Goal: Transaction & Acquisition: Book appointment/travel/reservation

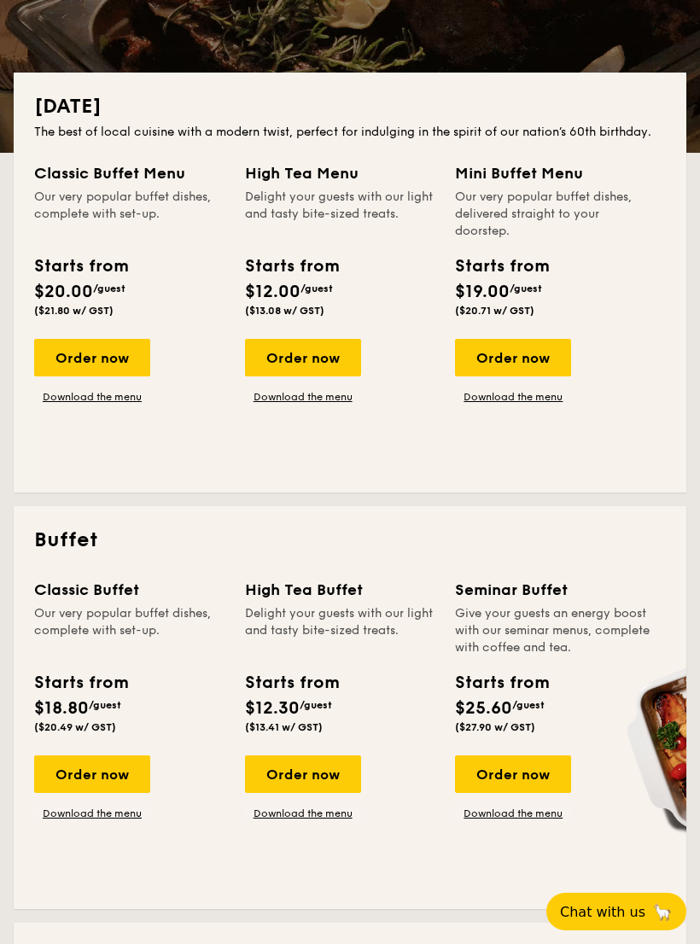
scroll to position [278, 0]
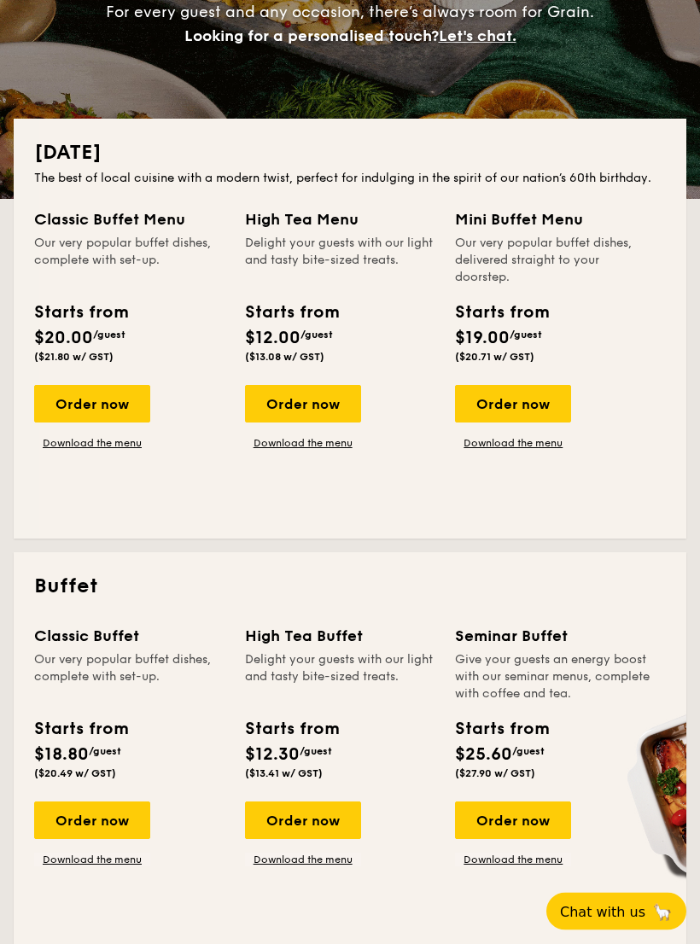
click at [558, 405] on div "Order now" at bounding box center [513, 405] width 116 height 38
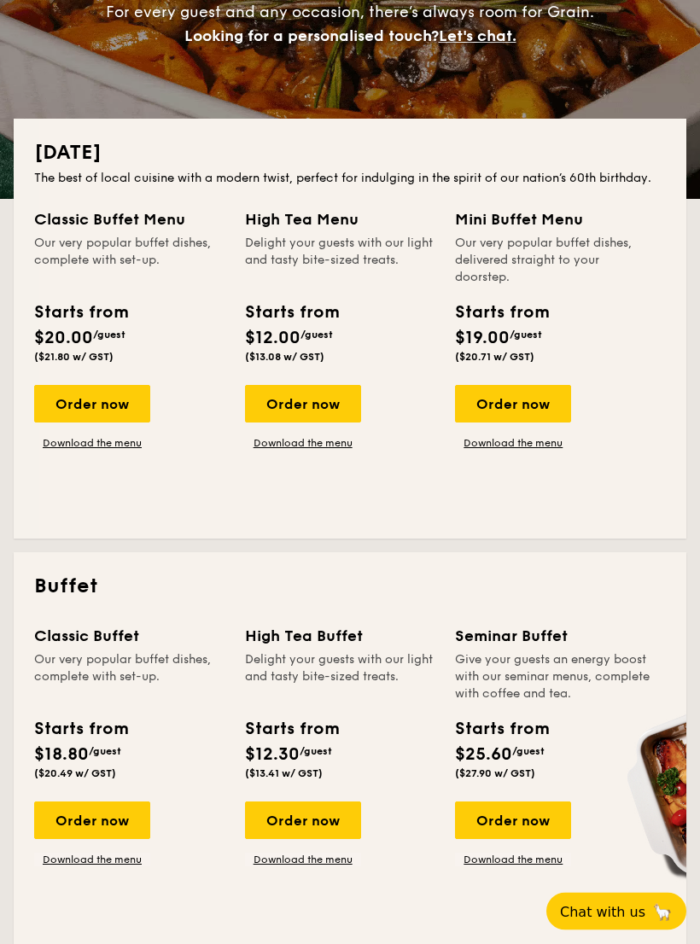
scroll to position [29, 0]
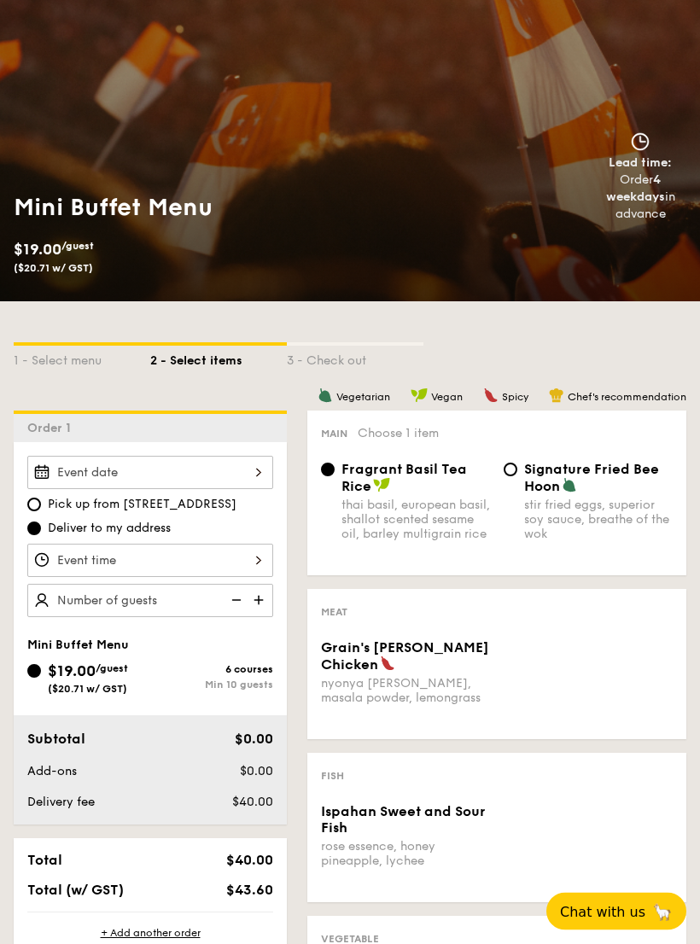
click at [256, 467] on div at bounding box center [150, 473] width 246 height 33
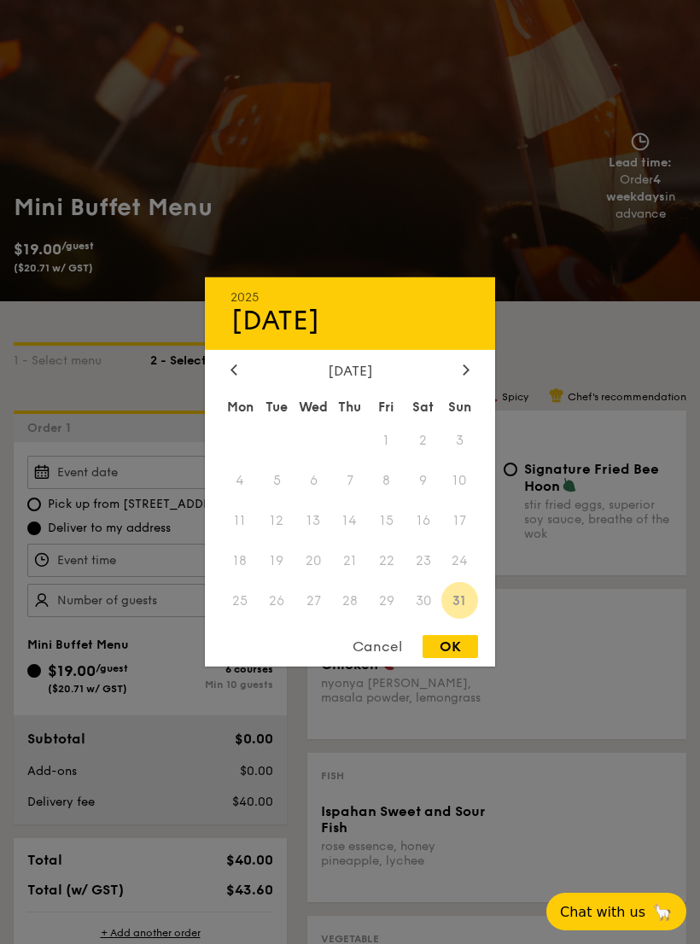
click at [472, 379] on div at bounding box center [465, 371] width 15 height 16
click at [469, 375] on icon at bounding box center [466, 369] width 7 height 11
click at [471, 379] on div at bounding box center [465, 371] width 15 height 16
click at [473, 379] on div at bounding box center [465, 371] width 15 height 16
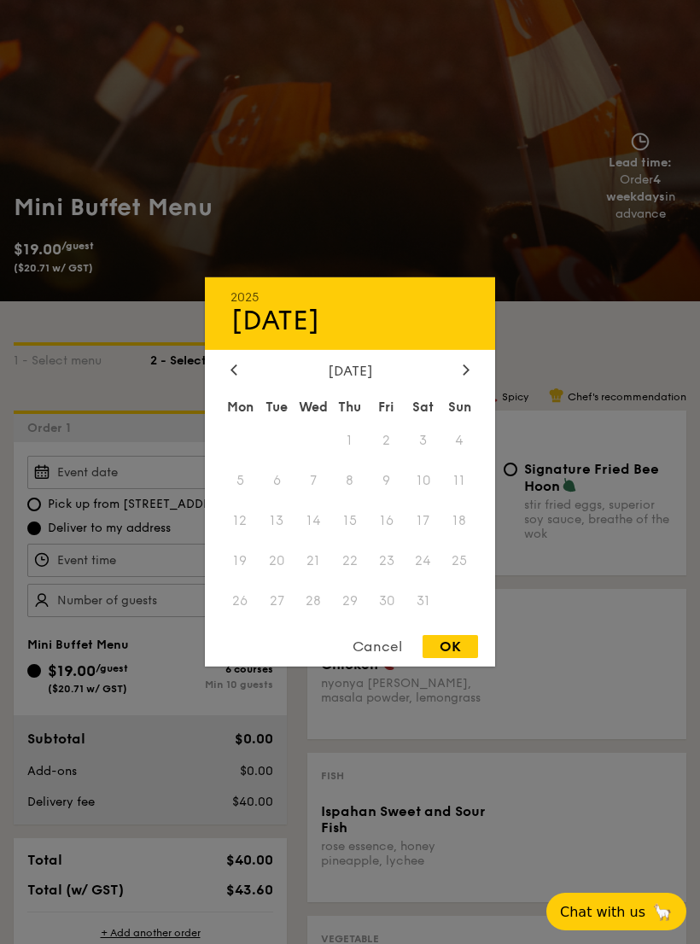
click at [229, 378] on div at bounding box center [233, 371] width 15 height 16
click at [239, 379] on div at bounding box center [233, 371] width 15 height 16
click at [240, 379] on div at bounding box center [233, 371] width 15 height 16
click at [461, 379] on div at bounding box center [465, 371] width 15 height 16
click at [231, 371] on div "[DATE] [DATE] Mon Tue Wed Thu Fri Sat Sun 1 2 3 4 5 6 7 8 9 10 11 12 13 14 15 1…" at bounding box center [350, 471] width 290 height 389
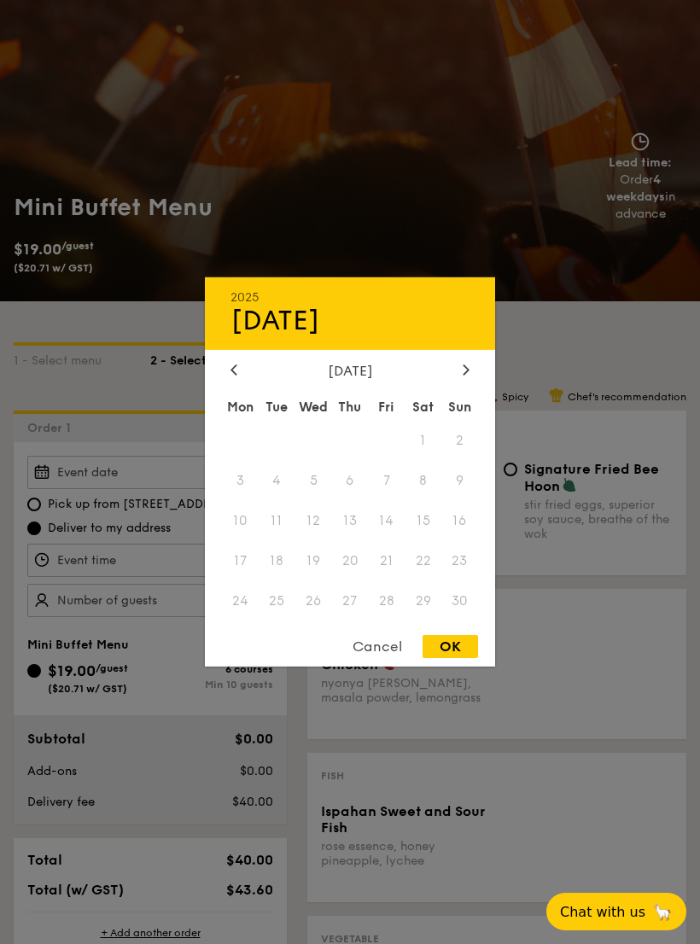
click at [238, 379] on div at bounding box center [233, 371] width 15 height 16
click at [237, 379] on div at bounding box center [233, 371] width 15 height 16
click at [360, 606] on span "28" at bounding box center [350, 600] width 37 height 37
click at [345, 619] on span "28" at bounding box center [350, 600] width 37 height 37
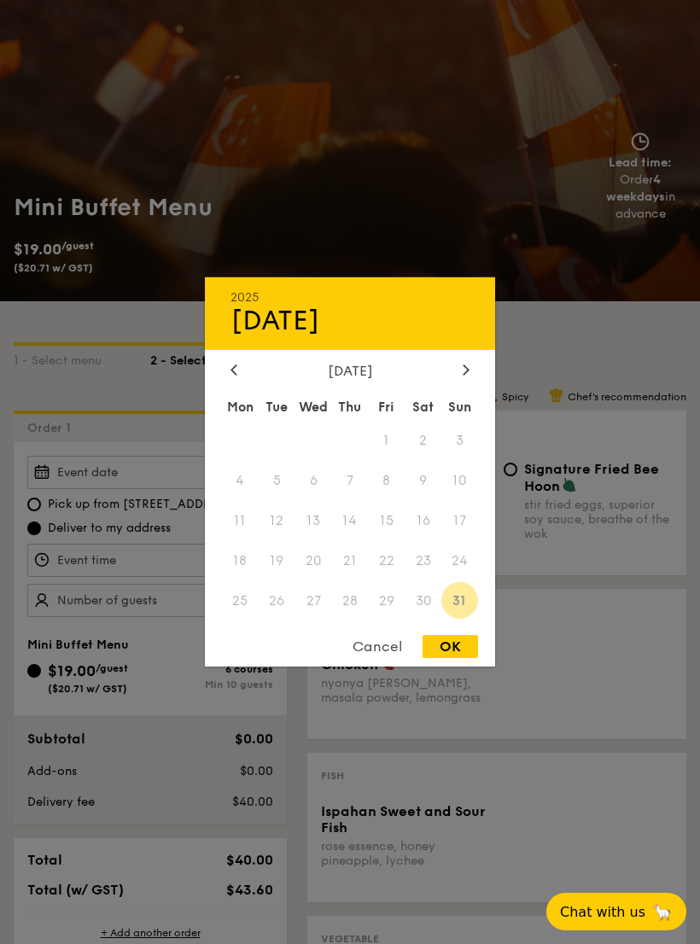
click at [355, 619] on span "28" at bounding box center [350, 600] width 37 height 37
click at [380, 658] on div "Cancel" at bounding box center [378, 646] width 84 height 23
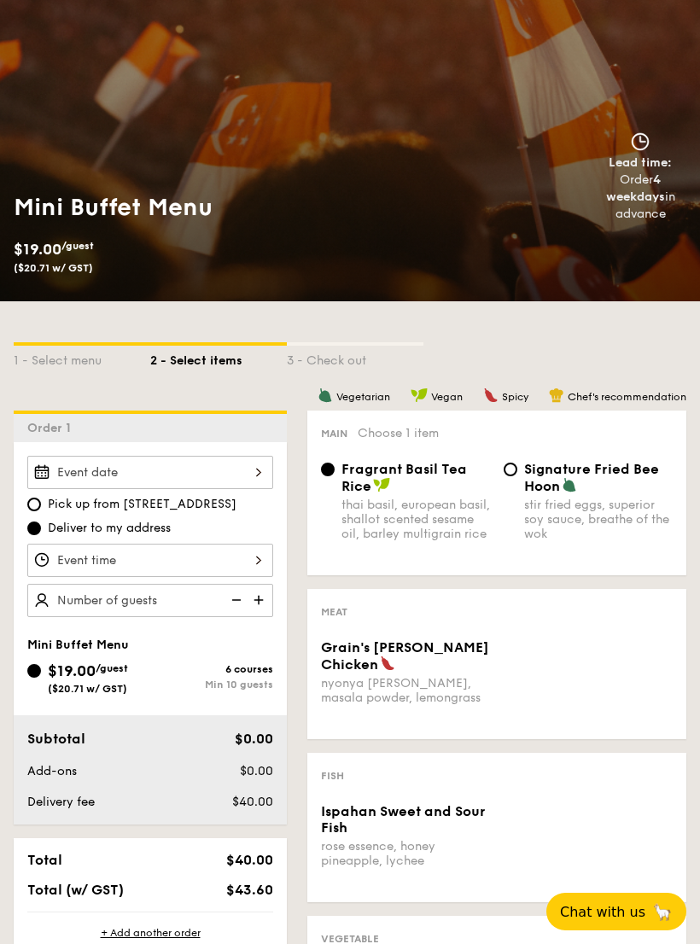
click at [35, 509] on input "Pick up from [STREET_ADDRESS]" at bounding box center [34, 505] width 14 height 14
radio input "true"
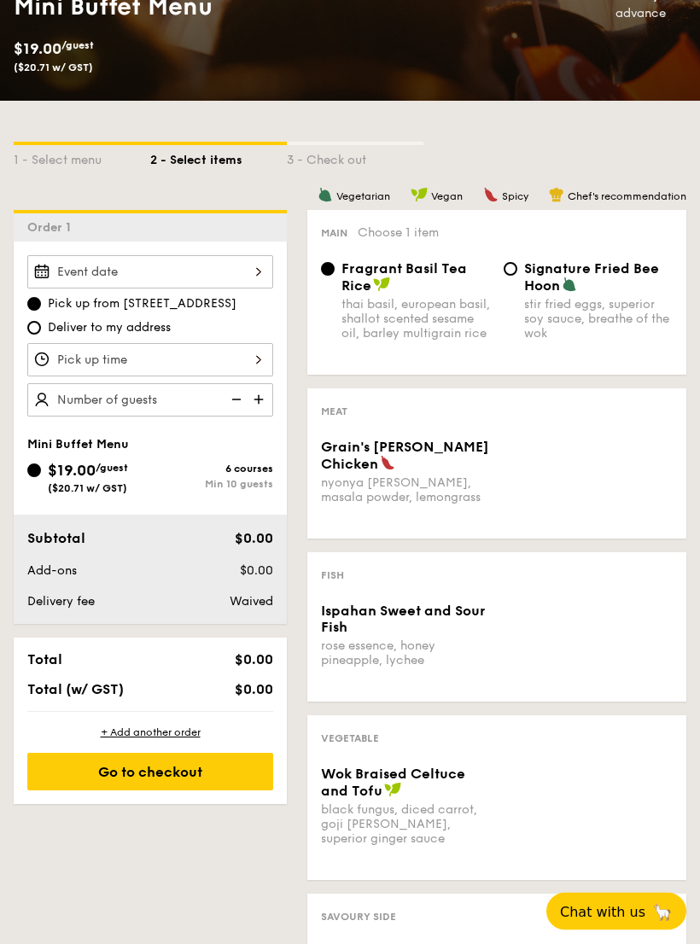
scroll to position [272, 0]
click at [91, 281] on div at bounding box center [150, 271] width 246 height 33
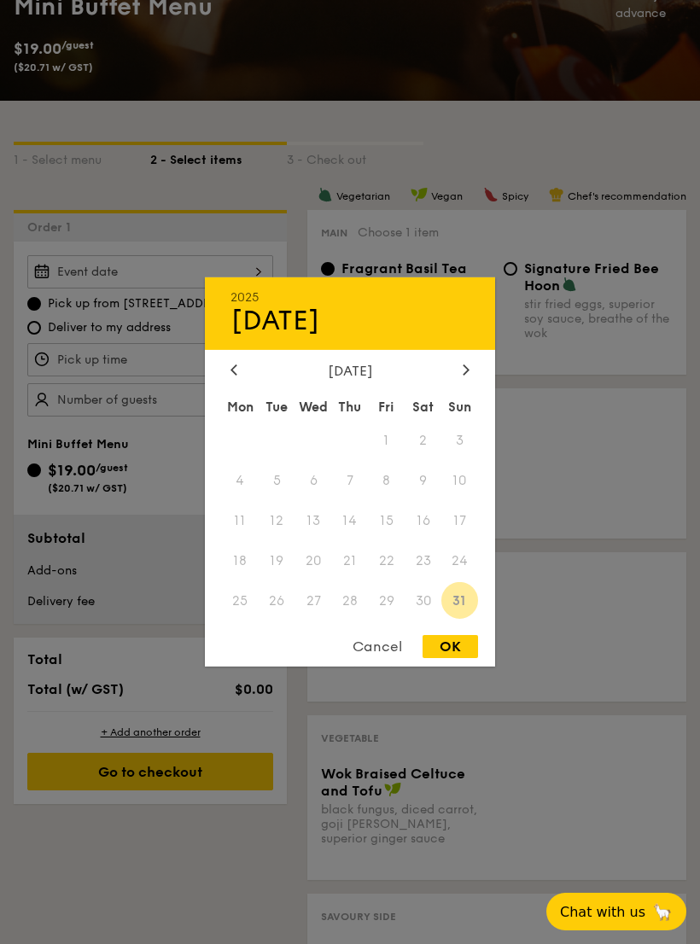
click at [465, 375] on icon at bounding box center [466, 369] width 7 height 11
click at [470, 376] on div at bounding box center [465, 371] width 15 height 16
click at [470, 375] on icon at bounding box center [466, 369] width 7 height 11
click at [471, 377] on div at bounding box center [465, 371] width 15 height 16
click at [472, 377] on div at bounding box center [465, 371] width 15 height 16
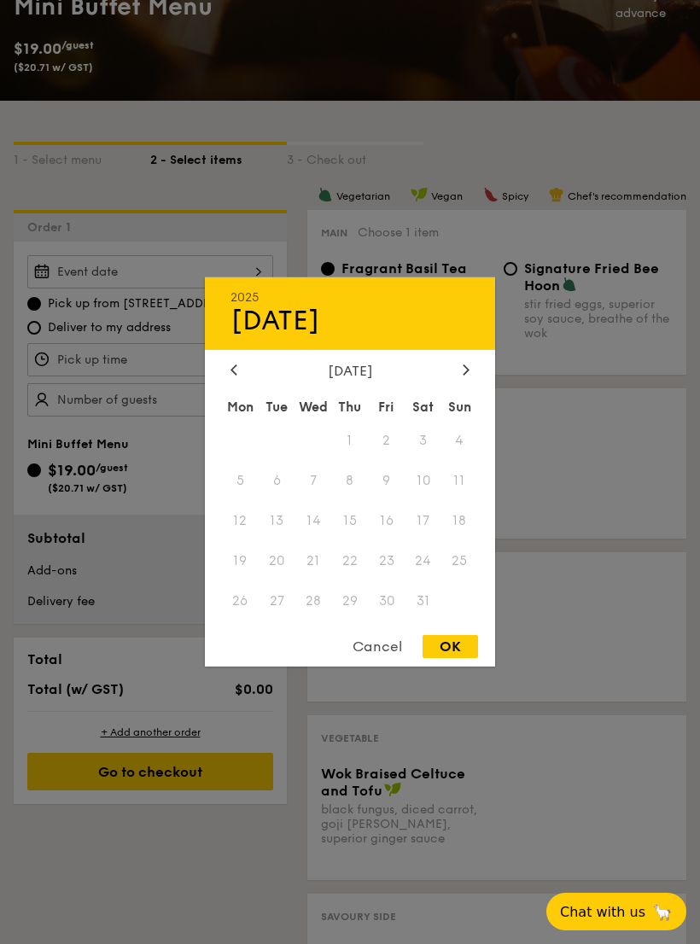
click at [473, 378] on div at bounding box center [465, 371] width 15 height 16
click at [470, 379] on div at bounding box center [465, 371] width 15 height 16
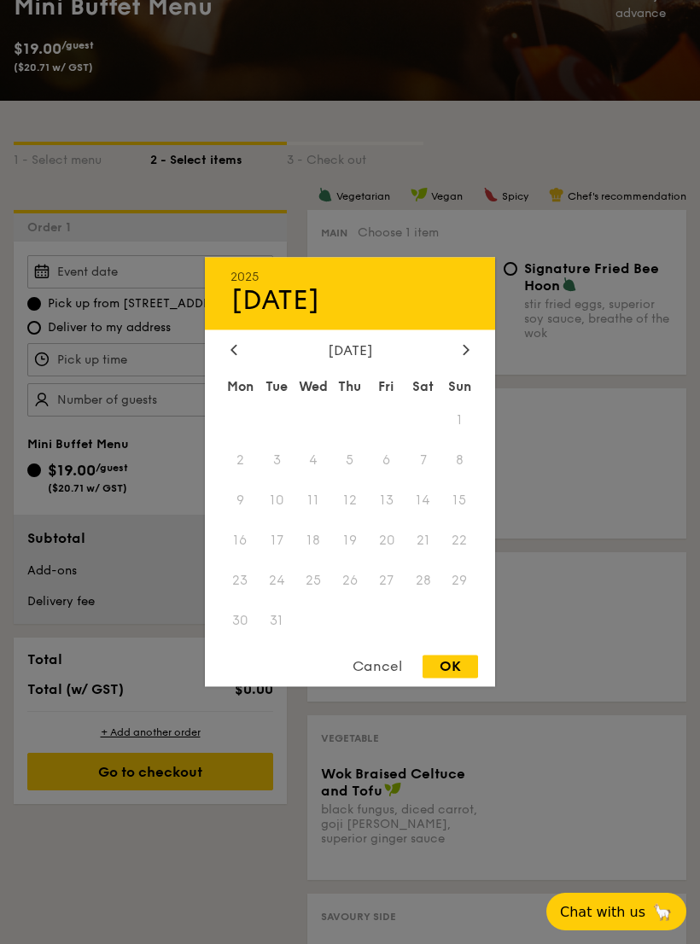
click at [470, 381] on div "[DATE] Mon Tue Wed Thu Fri Sat Sun 1 2 3 4 5 6 7 8 9 10 11 12 13 14 15 16 17 18…" at bounding box center [350, 492] width 290 height 300
click at [469, 383] on div "[DATE] Mon Tue Wed Thu Fri Sat Sun 1 2 3 4 5 6 7 8 9 10 11 12 13 14 15 16 17 18…" at bounding box center [350, 492] width 290 height 300
click at [388, 679] on div "Cancel" at bounding box center [378, 667] width 84 height 23
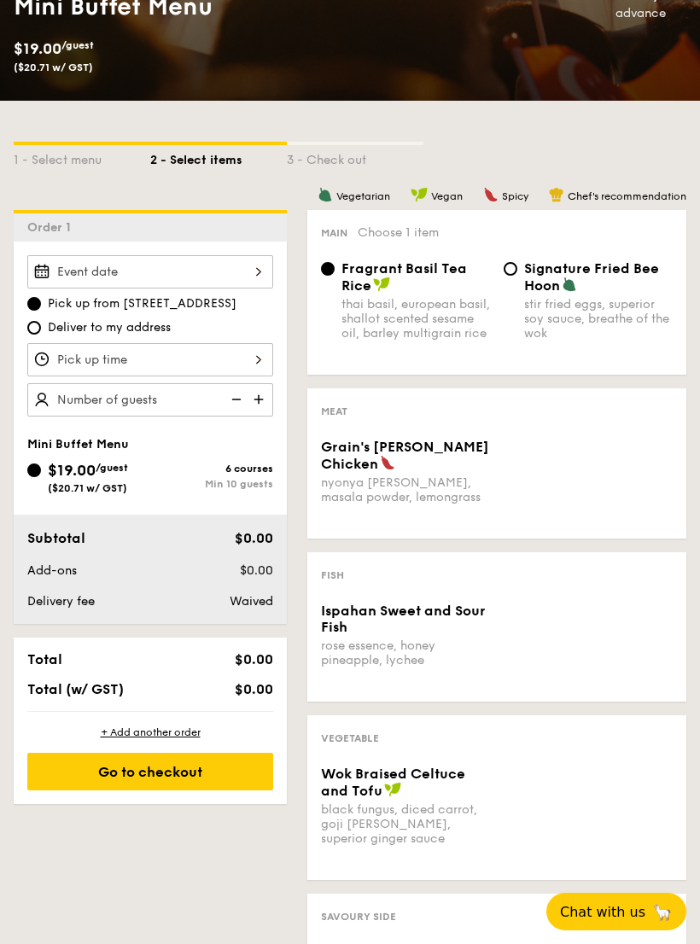
click at [263, 400] on img at bounding box center [261, 399] width 26 height 32
click at [260, 404] on img at bounding box center [261, 399] width 26 height 32
click at [261, 404] on img at bounding box center [261, 399] width 26 height 32
click at [266, 400] on img at bounding box center [261, 399] width 26 height 32
click at [263, 400] on img at bounding box center [261, 399] width 26 height 32
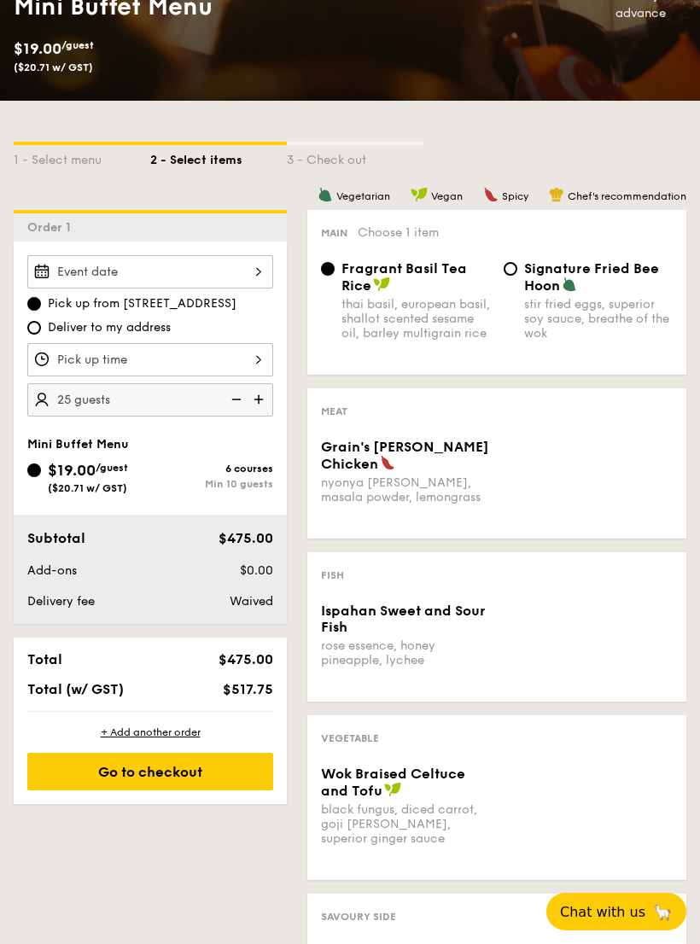
type input "30 guests"
click at [272, 363] on div at bounding box center [150, 359] width 246 height 33
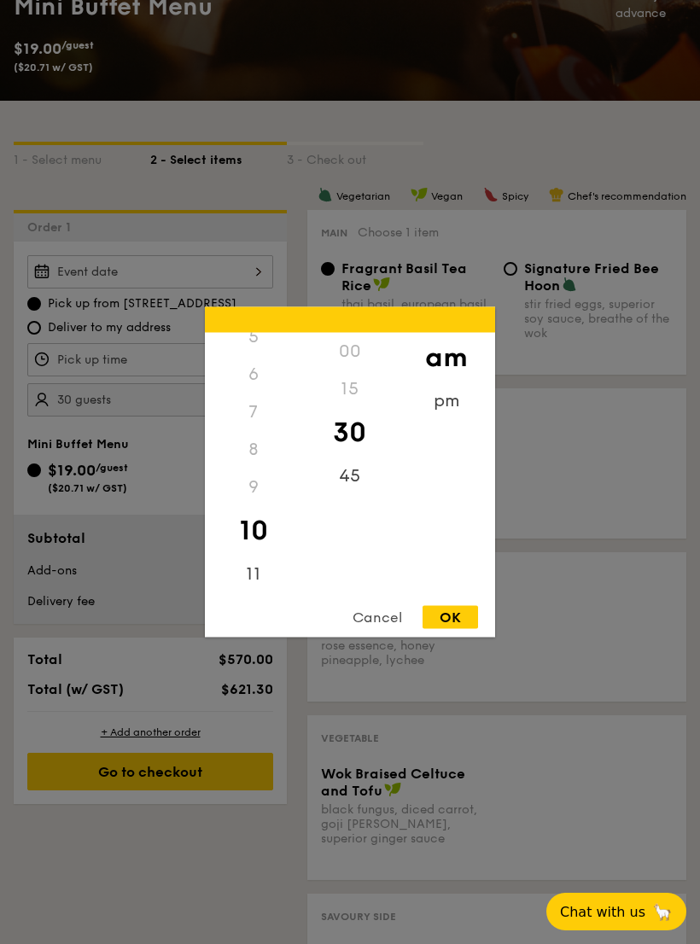
scroll to position [213, 0]
click at [406, 253] on div at bounding box center [350, 472] width 700 height 944
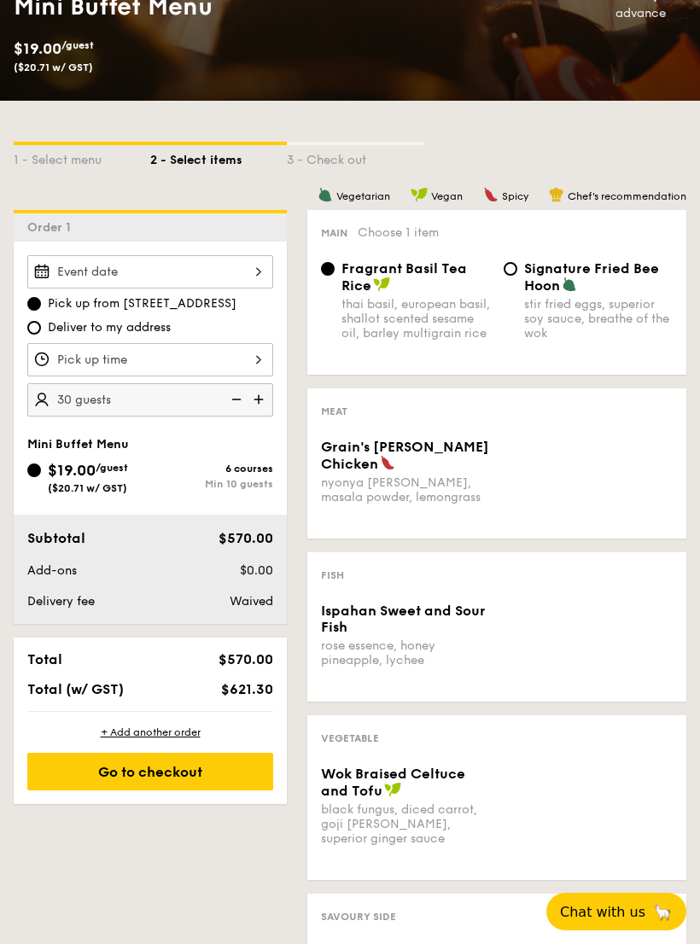
click at [147, 330] on span "Deliver to my address" at bounding box center [109, 327] width 123 height 17
click at [41, 330] on input "Deliver to my address" at bounding box center [34, 328] width 14 height 14
radio input "true"
click at [262, 275] on div at bounding box center [150, 271] width 246 height 33
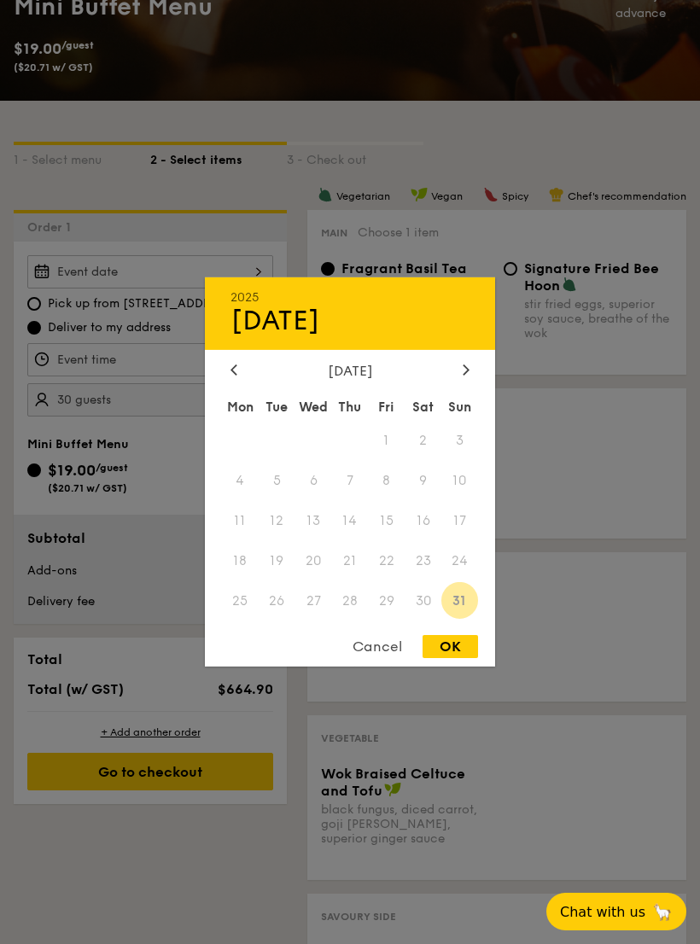
click at [390, 658] on div "Cancel" at bounding box center [378, 646] width 84 height 23
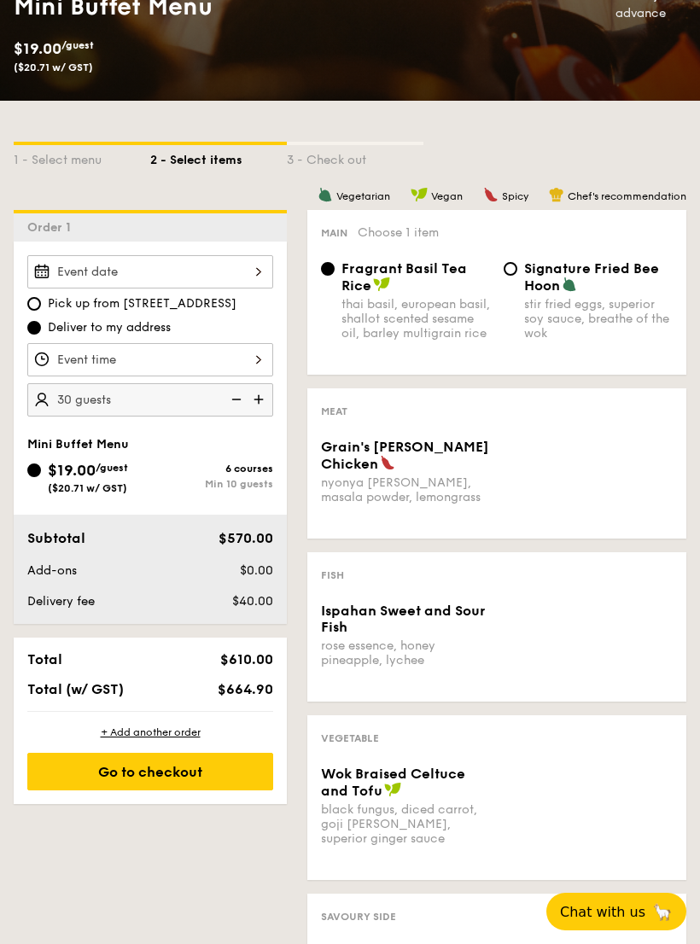
click at [248, 359] on div at bounding box center [150, 359] width 246 height 33
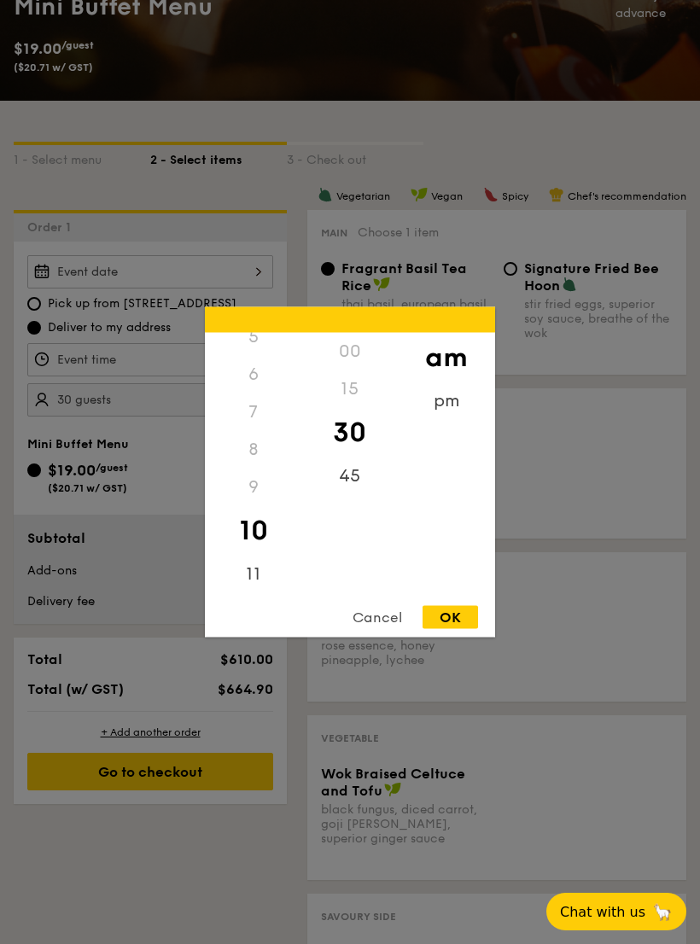
click at [352, 495] on div "45" at bounding box center [349, 477] width 96 height 38
click at [458, 418] on div "pm" at bounding box center [446, 401] width 96 height 38
click at [257, 593] on div "11" at bounding box center [253, 575] width 96 height 38
click at [455, 366] on div "am" at bounding box center [446, 352] width 96 height 38
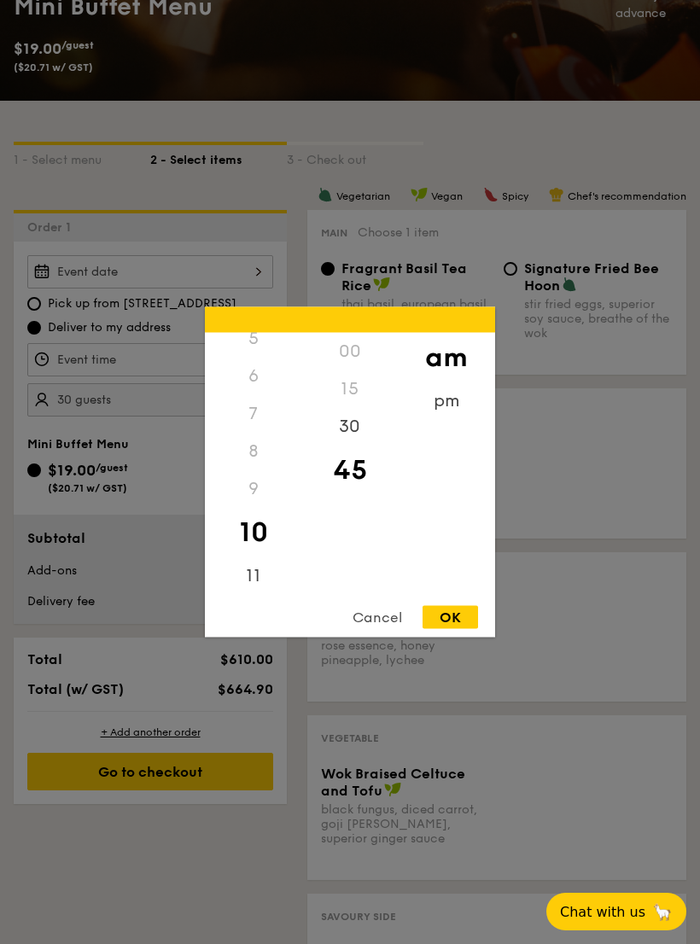
click at [260, 595] on div "11" at bounding box center [253, 577] width 96 height 38
click at [454, 628] on div "OK" at bounding box center [450, 617] width 55 height 23
type input "11:45AM"
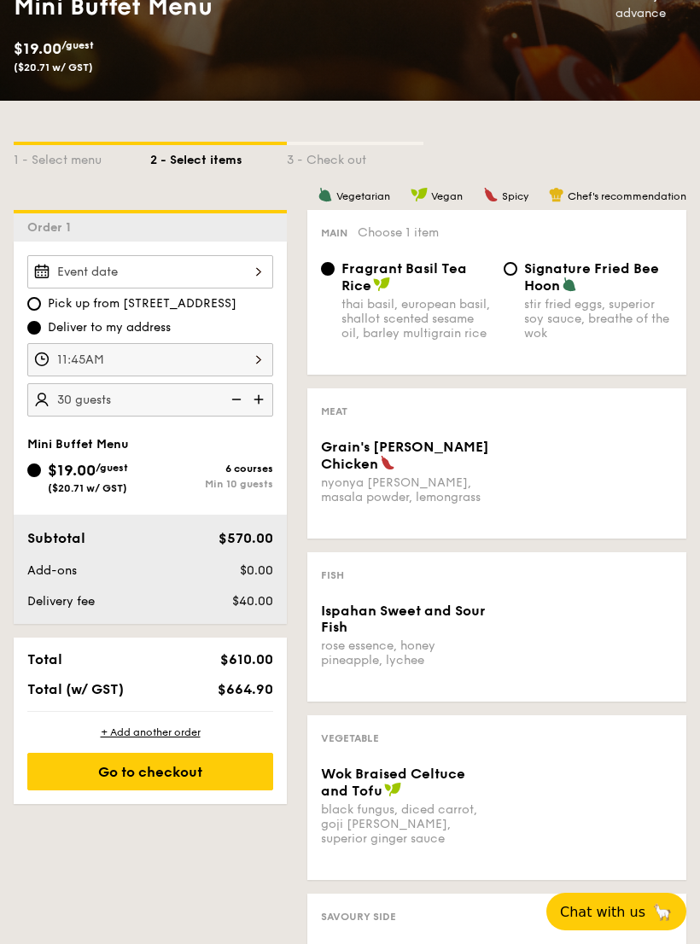
click at [86, 263] on div at bounding box center [150, 271] width 246 height 33
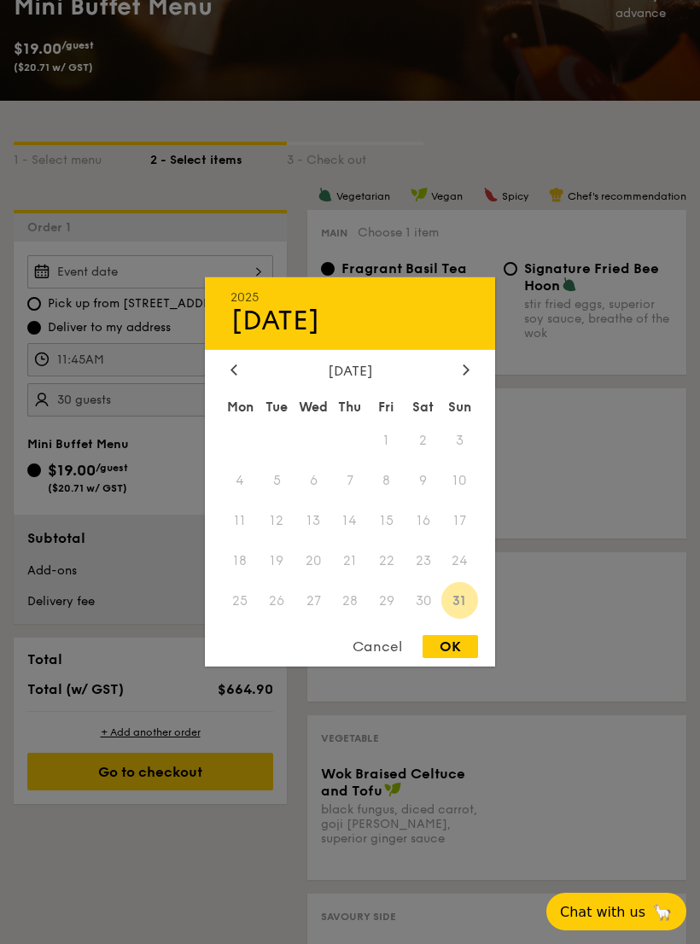
click at [460, 371] on div "2025 Aug [DATE] Tue Wed Thu Fri Sat Sun 1 2 3 4 5 6 7 8 9 10 11 12 13 14 15 16 …" at bounding box center [350, 471] width 290 height 389
click at [468, 375] on icon at bounding box center [466, 370] width 5 height 10
click at [470, 379] on div at bounding box center [465, 371] width 15 height 16
click at [473, 379] on div at bounding box center [465, 371] width 15 height 16
click at [472, 379] on div at bounding box center [465, 371] width 15 height 16
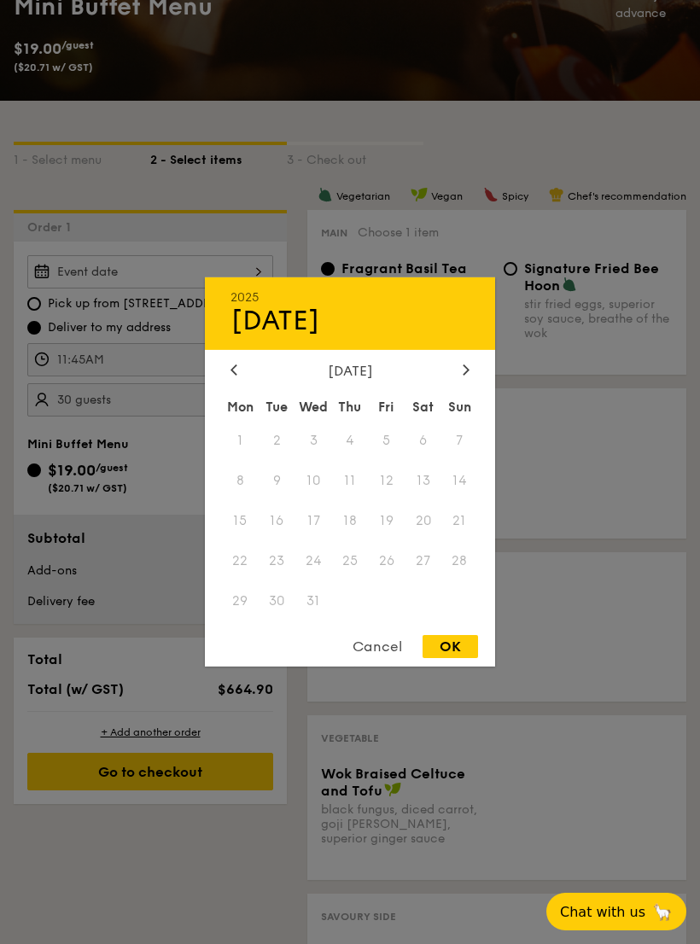
click at [472, 379] on div at bounding box center [465, 371] width 15 height 16
click at [471, 379] on div at bounding box center [465, 371] width 15 height 16
click at [470, 392] on div "Sun" at bounding box center [459, 407] width 37 height 31
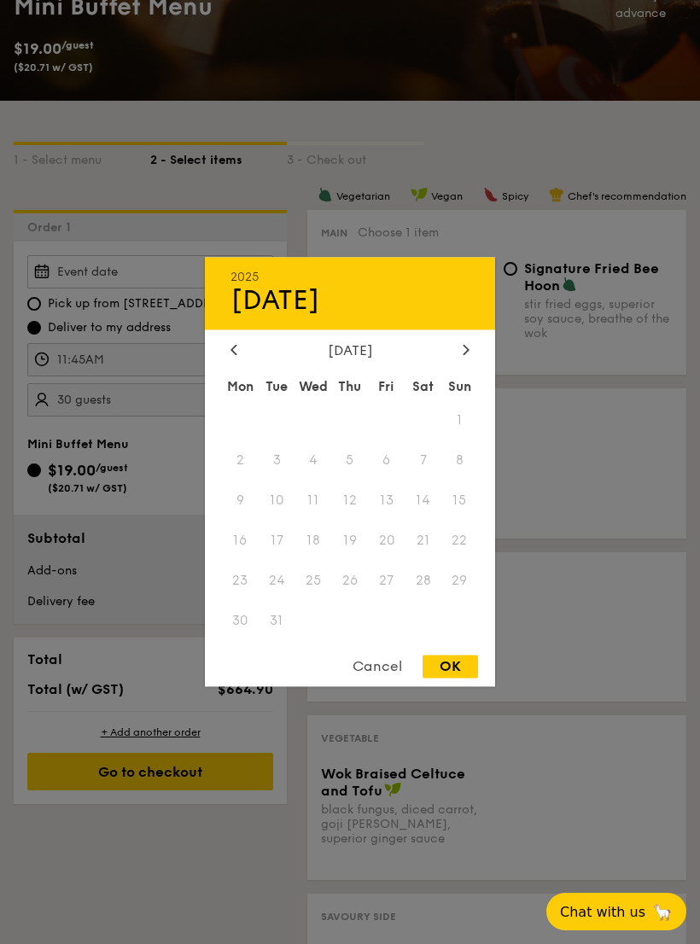
click at [470, 388] on div "Sun" at bounding box center [459, 386] width 37 height 31
click at [472, 359] on div at bounding box center [465, 350] width 15 height 16
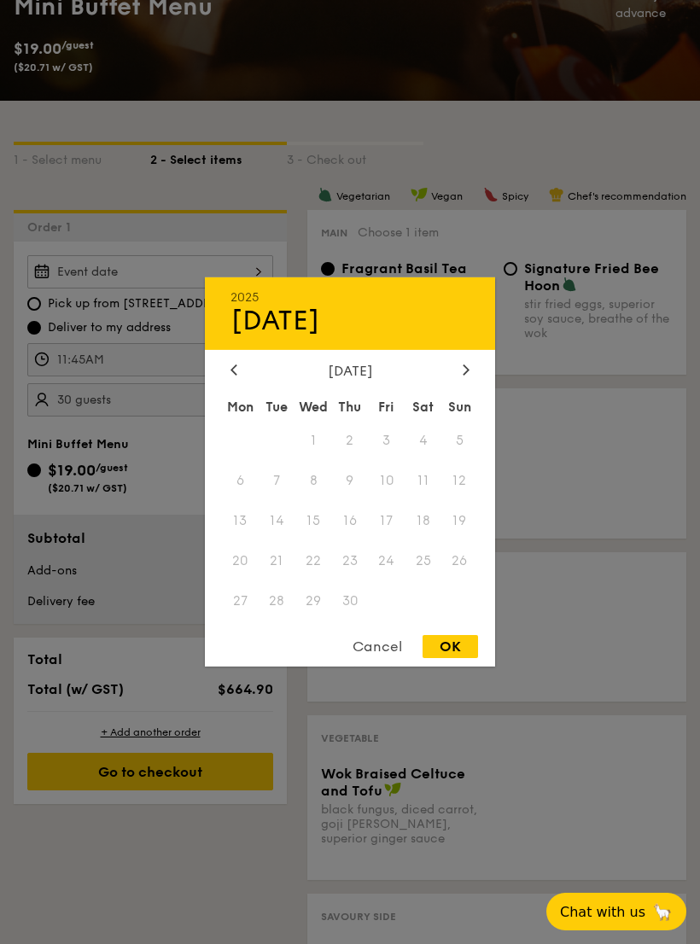
click at [472, 371] on div "[DATE] [DATE] Mon Tue Wed Thu Fri Sat Sun 1 2 3 4 5 6 7 8 9 10 11 12 13 14 15 1…" at bounding box center [350, 471] width 290 height 389
click at [472, 366] on div "[DATE] [DATE] Mon Tue Wed Thu Fri Sat Sun 1 2 3 4 5 6 7 8 9 10 11 12 13 14 15 1…" at bounding box center [350, 471] width 290 height 389
click at [380, 658] on div "Cancel" at bounding box center [378, 646] width 84 height 23
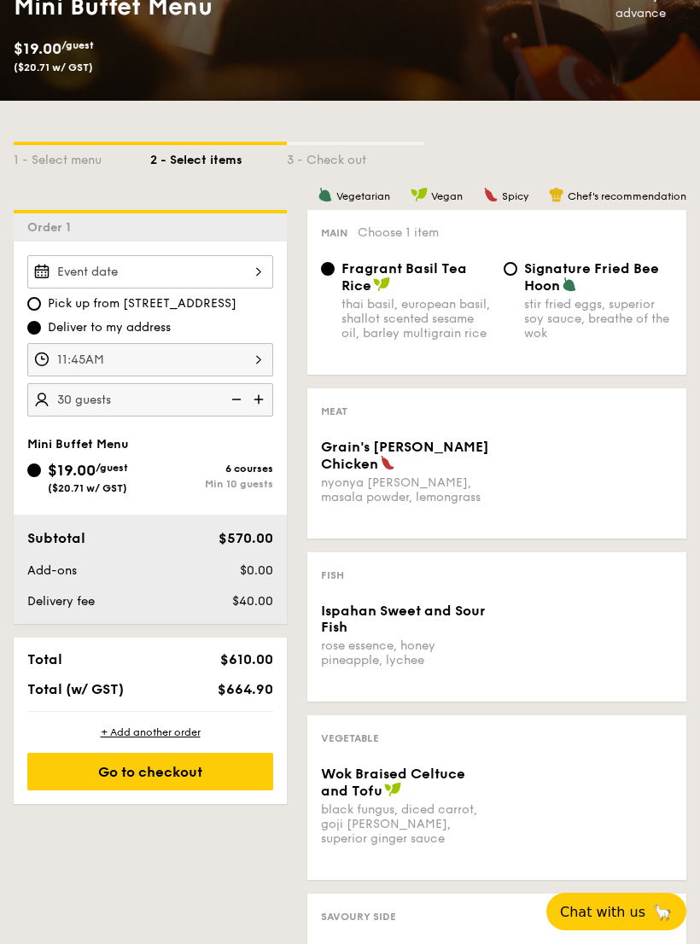
click at [617, 920] on span "Chat with us" at bounding box center [602, 912] width 85 height 16
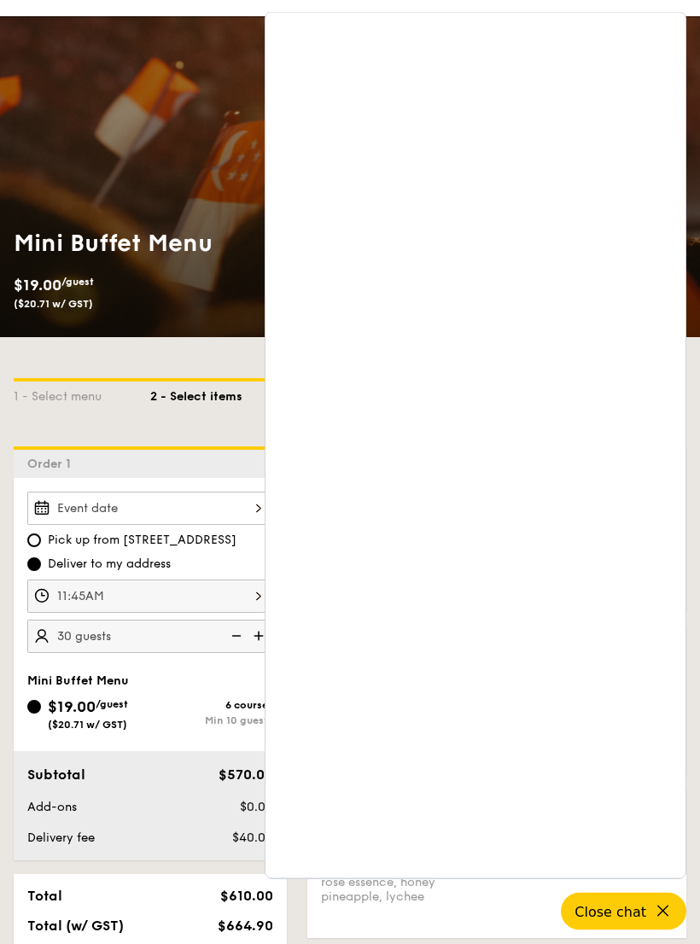
scroll to position [0, 0]
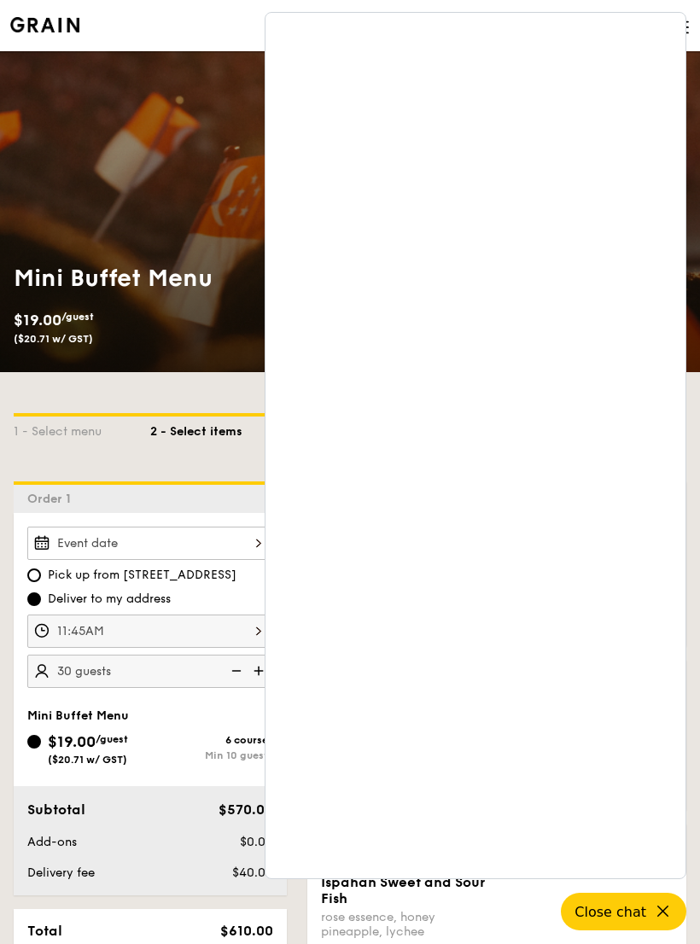
click at [656, 927] on button "Close chat" at bounding box center [624, 912] width 126 height 38
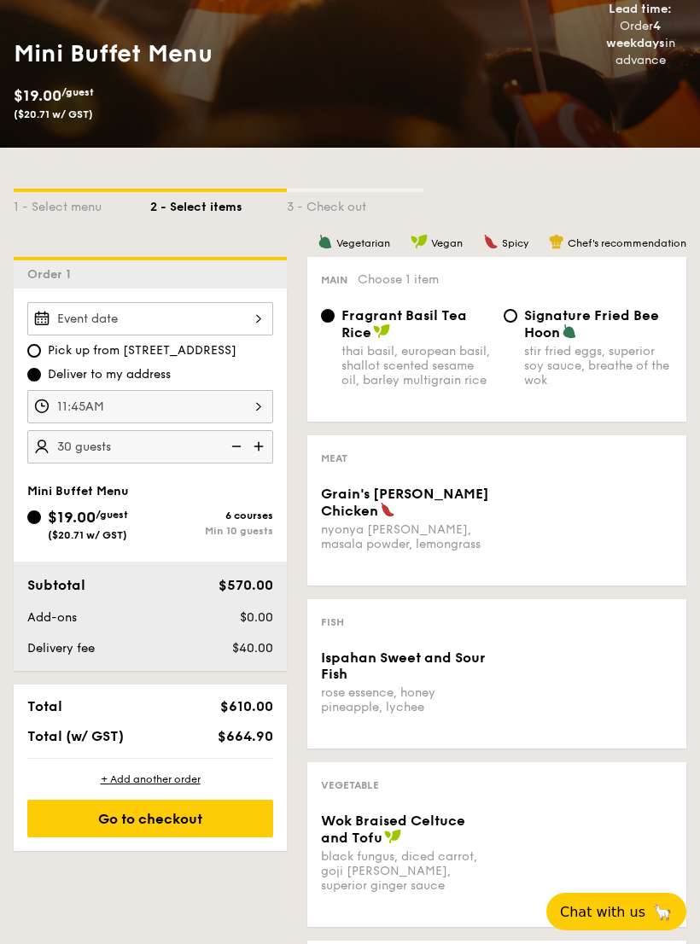
scroll to position [226, 0]
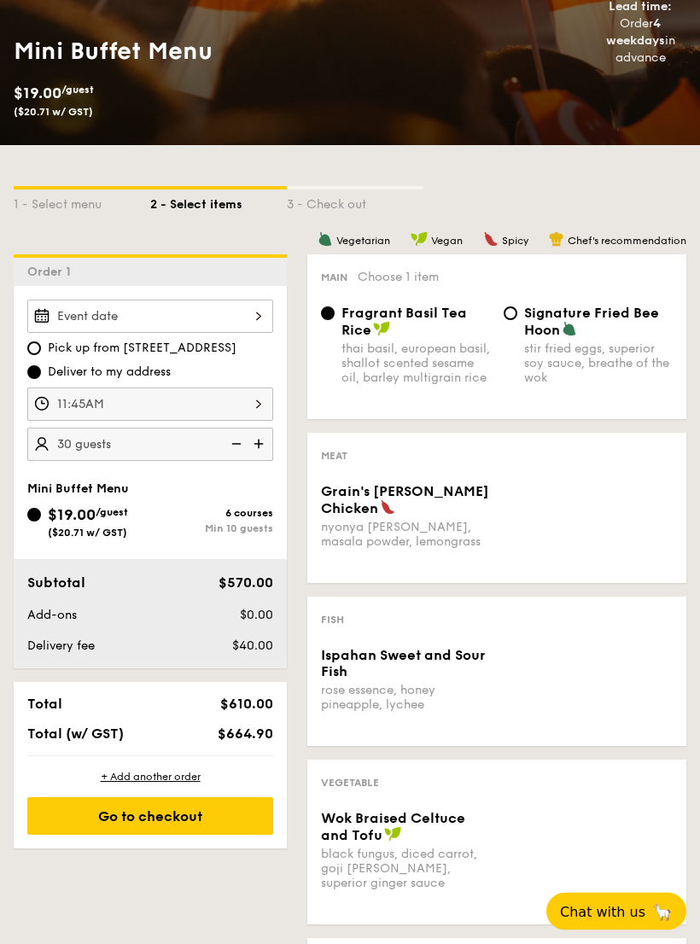
click at [77, 307] on div at bounding box center [150, 317] width 246 height 33
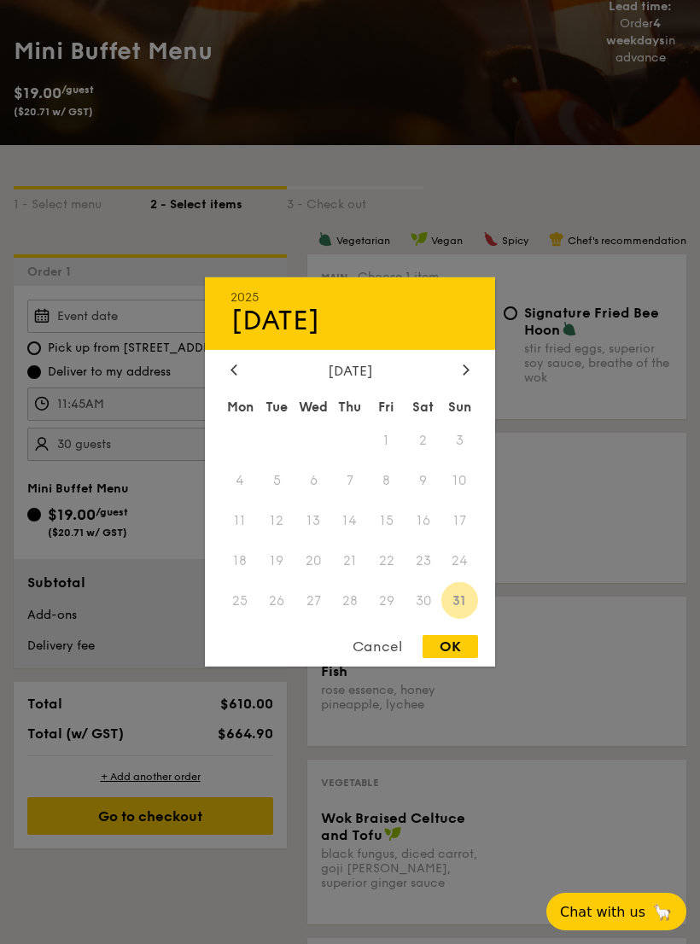
click at [473, 378] on div at bounding box center [465, 371] width 15 height 16
click at [381, 658] on div "Cancel" at bounding box center [378, 646] width 84 height 23
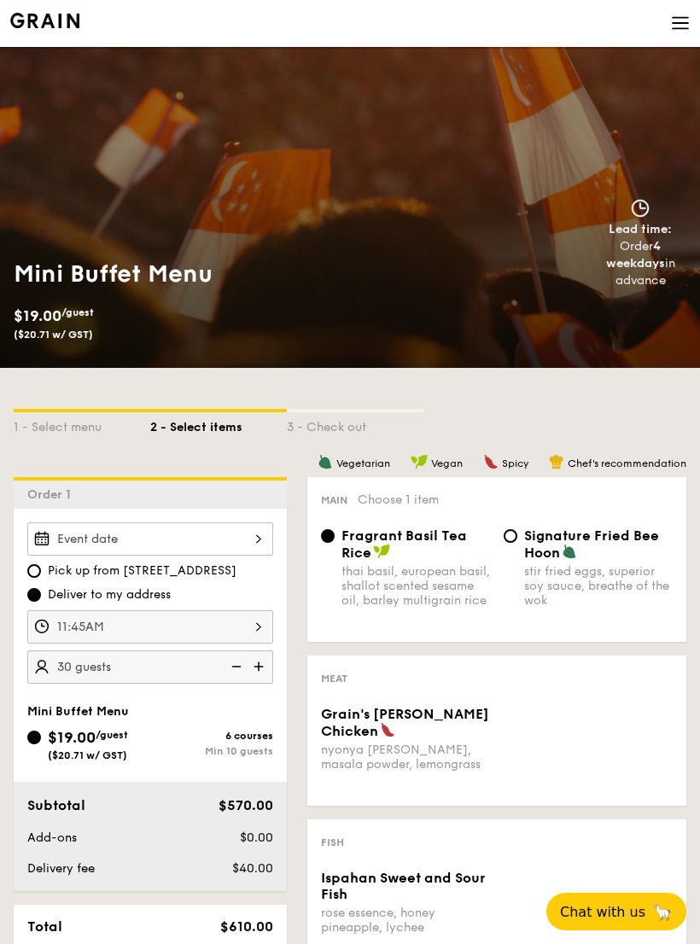
scroll to position [0, 0]
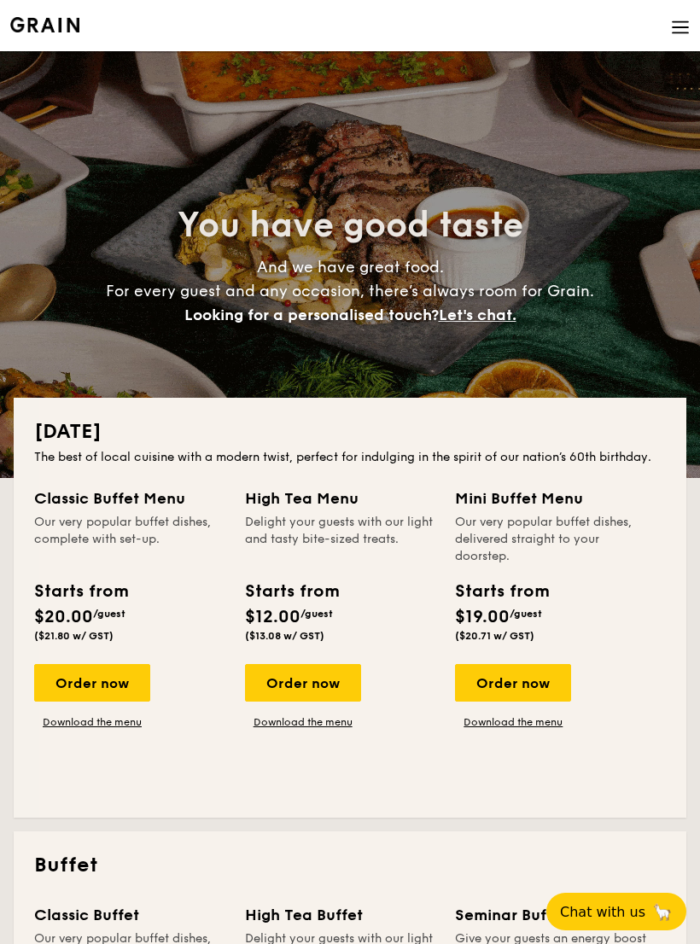
click at [683, 21] on img at bounding box center [680, 27] width 19 height 19
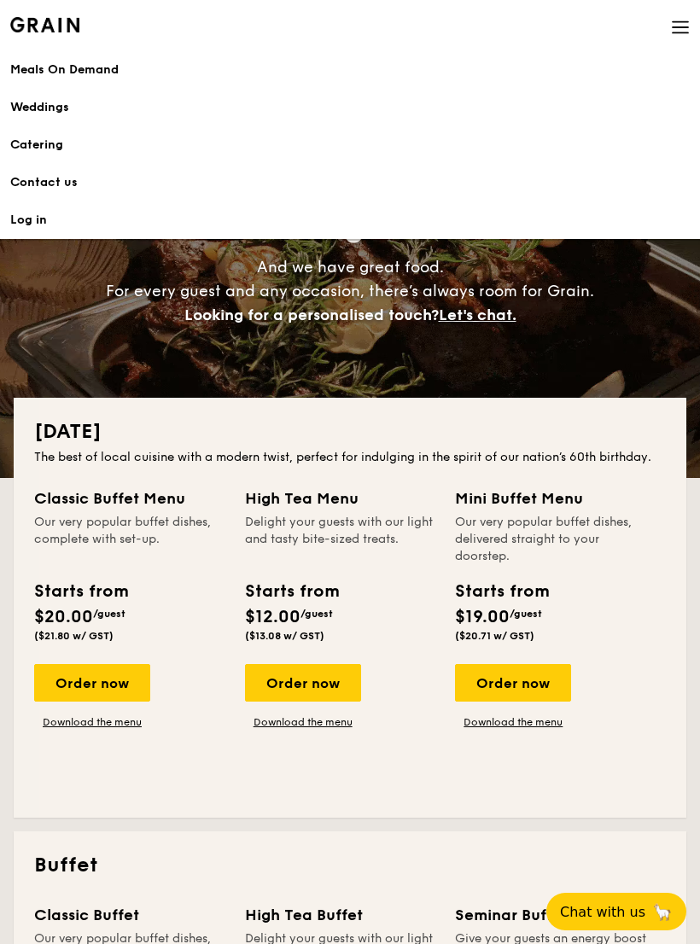
click at [35, 148] on h1 "Catering" at bounding box center [350, 145] width 680 height 17
click at [46, 155] on link "Catering" at bounding box center [350, 145] width 680 height 38
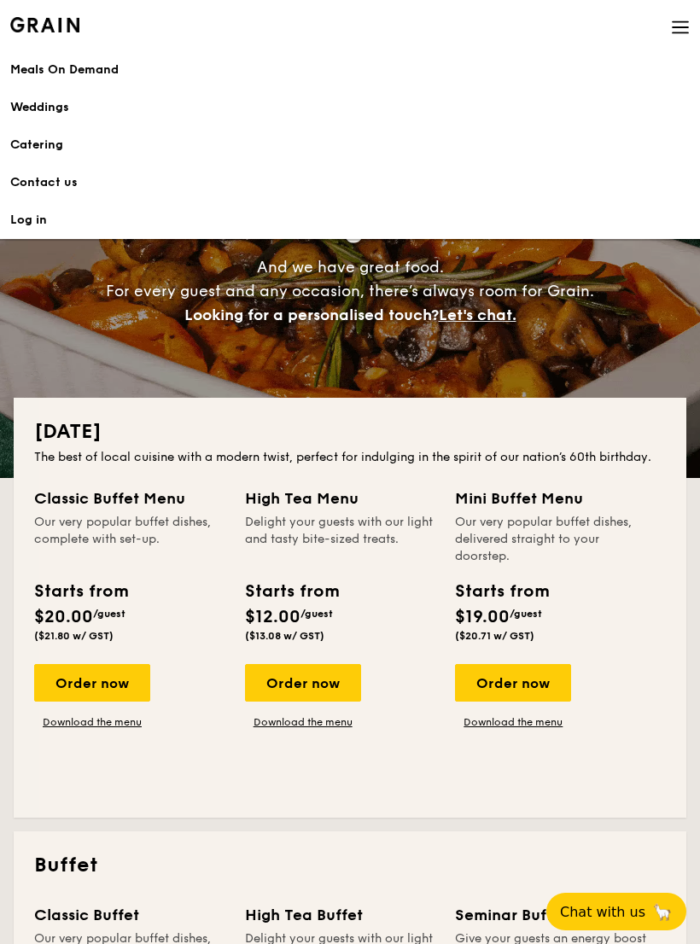
click at [684, 31] on img at bounding box center [680, 27] width 19 height 19
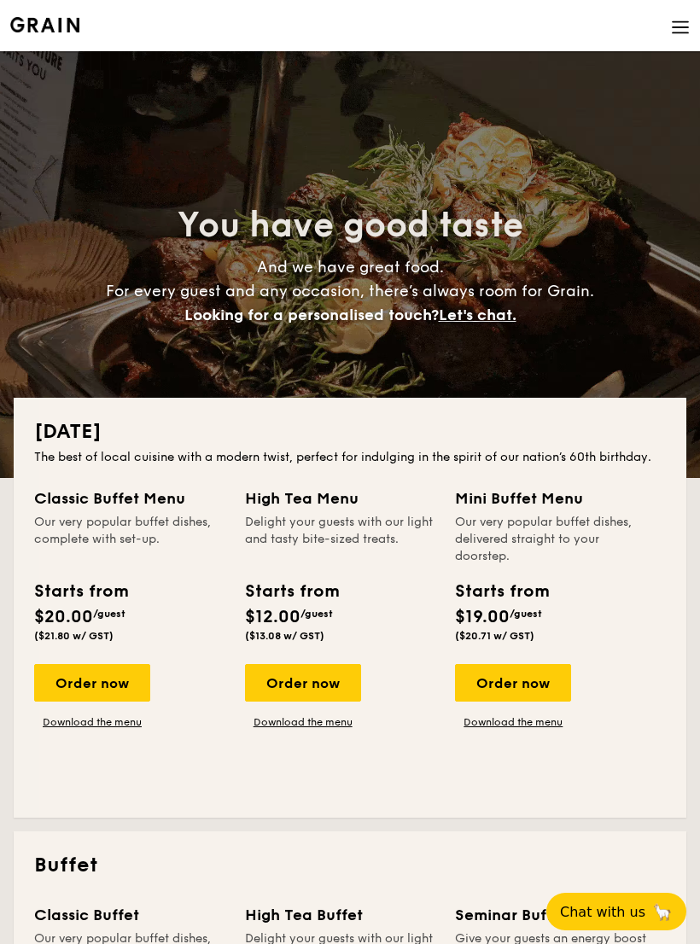
click at [553, 684] on div "Order now" at bounding box center [513, 683] width 116 height 38
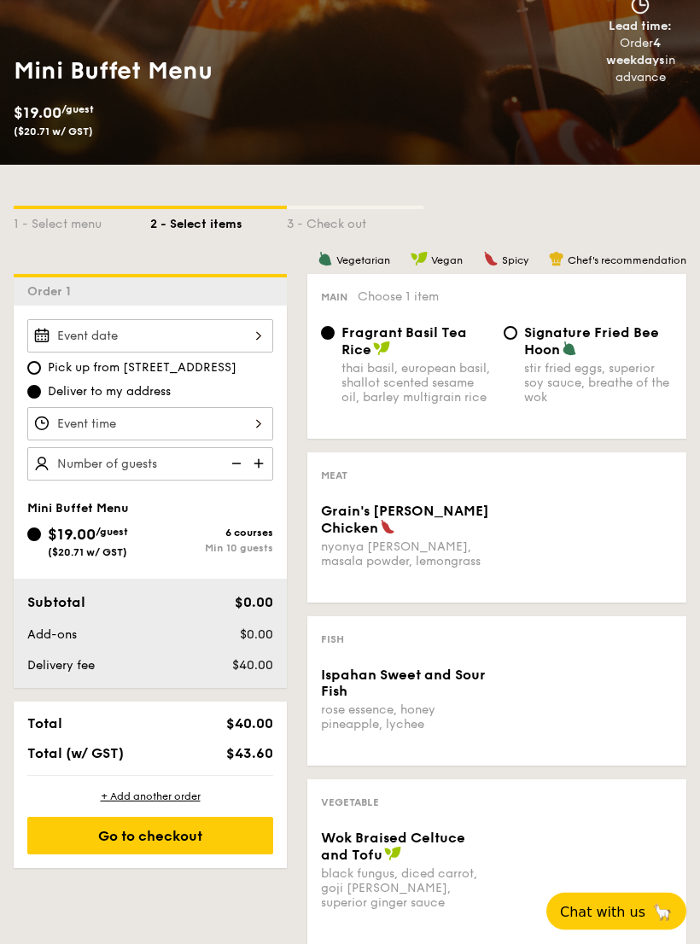
scroll to position [202, 0]
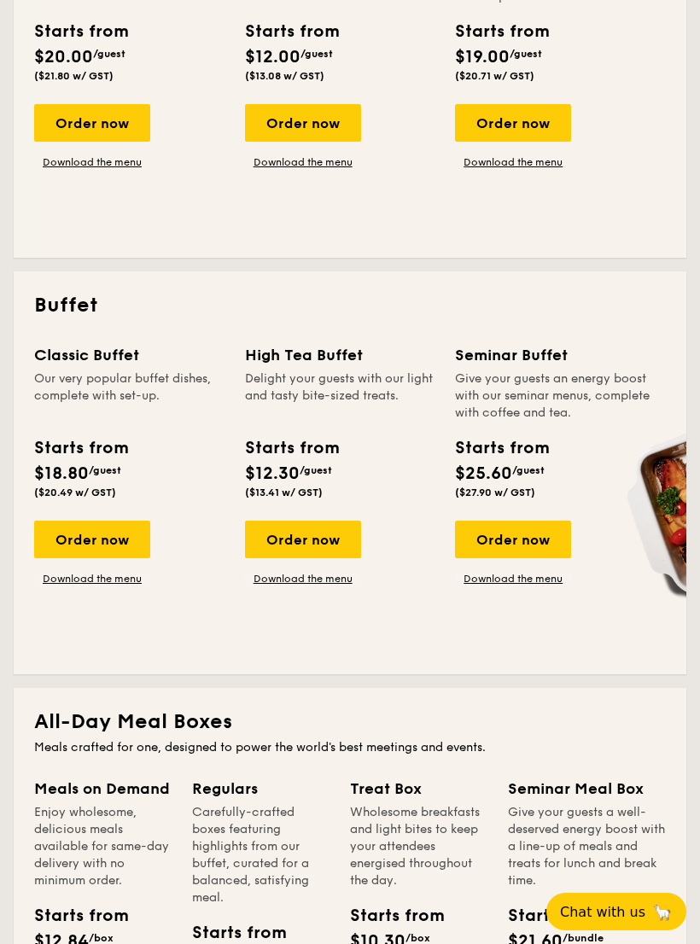
scroll to position [562, 0]
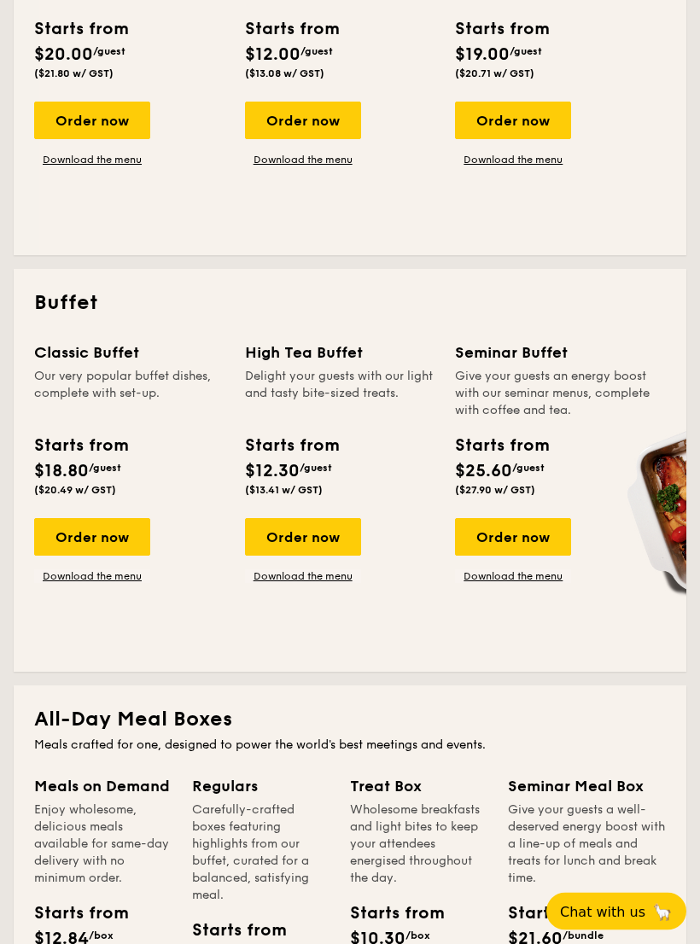
click at [117, 552] on div "Order now" at bounding box center [92, 538] width 116 height 38
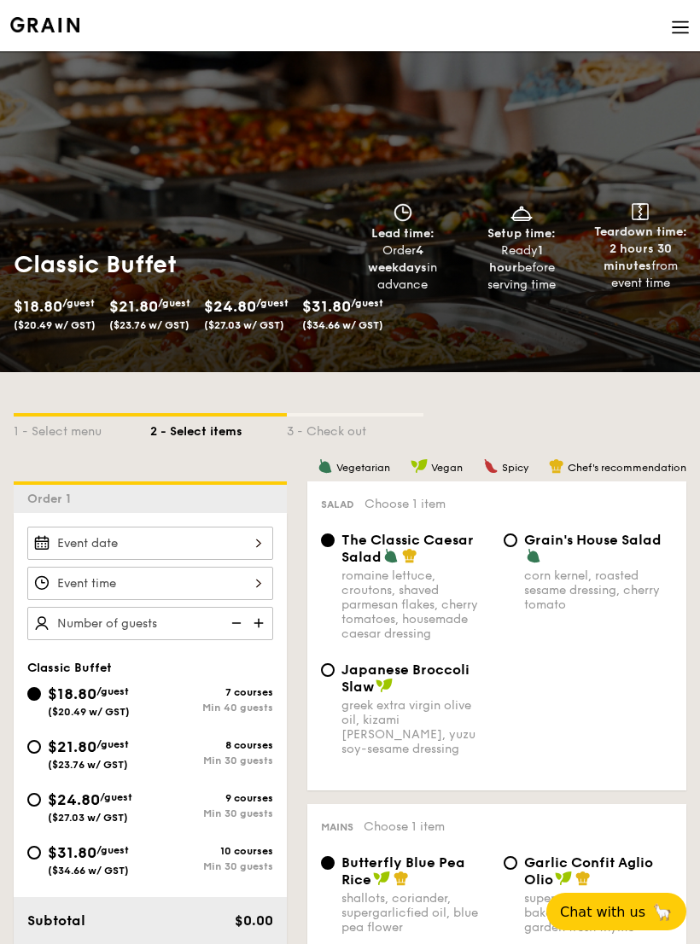
click at [233, 542] on div at bounding box center [150, 543] width 246 height 33
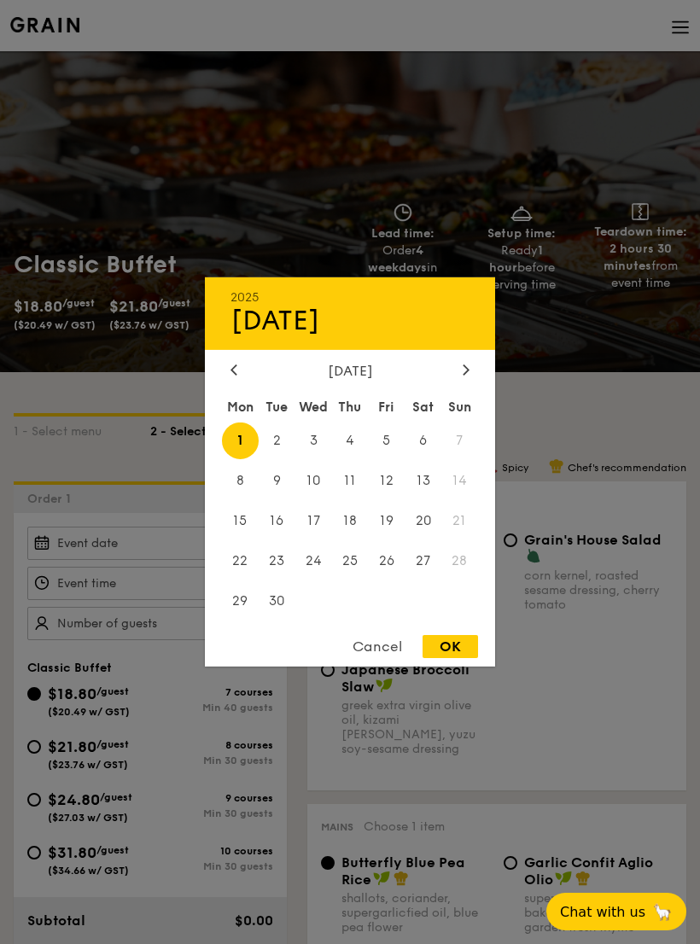
click at [236, 379] on div at bounding box center [233, 371] width 15 height 16
click at [426, 618] on span "30" at bounding box center [423, 600] width 37 height 37
click at [426, 613] on span "30" at bounding box center [423, 600] width 37 height 37
click at [428, 611] on span "30" at bounding box center [423, 600] width 37 height 37
click at [411, 615] on span "30" at bounding box center [423, 600] width 37 height 37
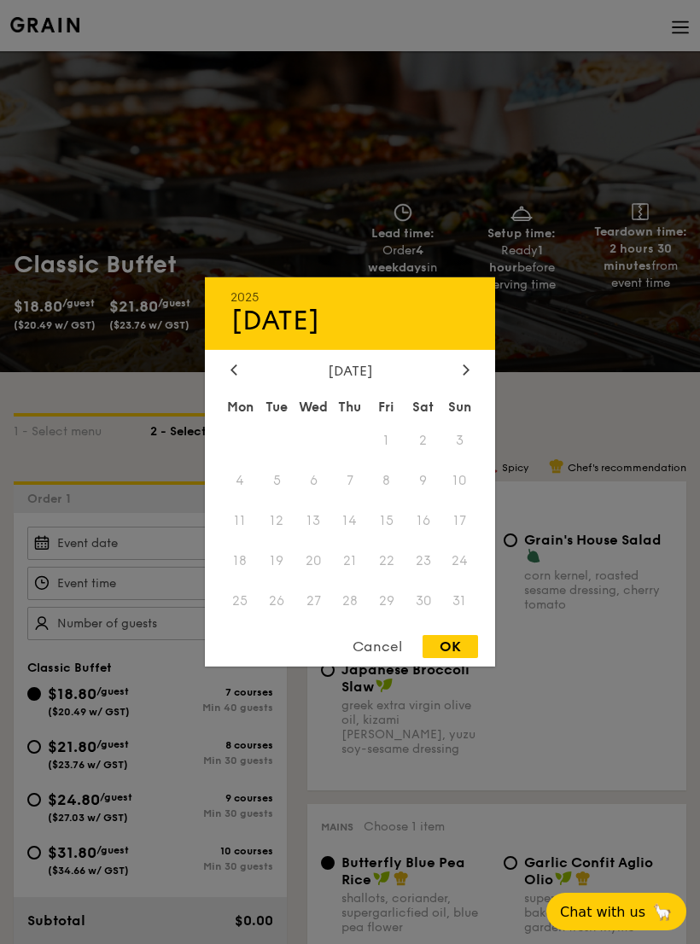
click at [414, 619] on span "30" at bounding box center [423, 600] width 37 height 37
click at [381, 614] on span "29" at bounding box center [386, 600] width 37 height 37
click at [464, 375] on icon at bounding box center [466, 369] width 7 height 11
click at [360, 453] on span "4" at bounding box center [350, 441] width 37 height 37
click at [459, 658] on div "OK" at bounding box center [450, 646] width 55 height 23
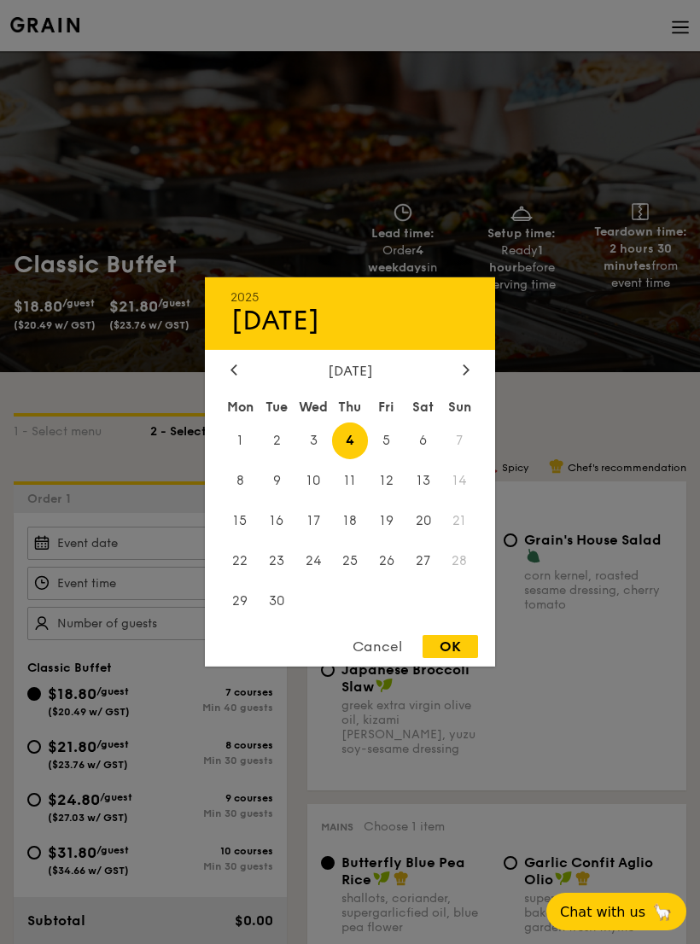
type input "[DATE]"
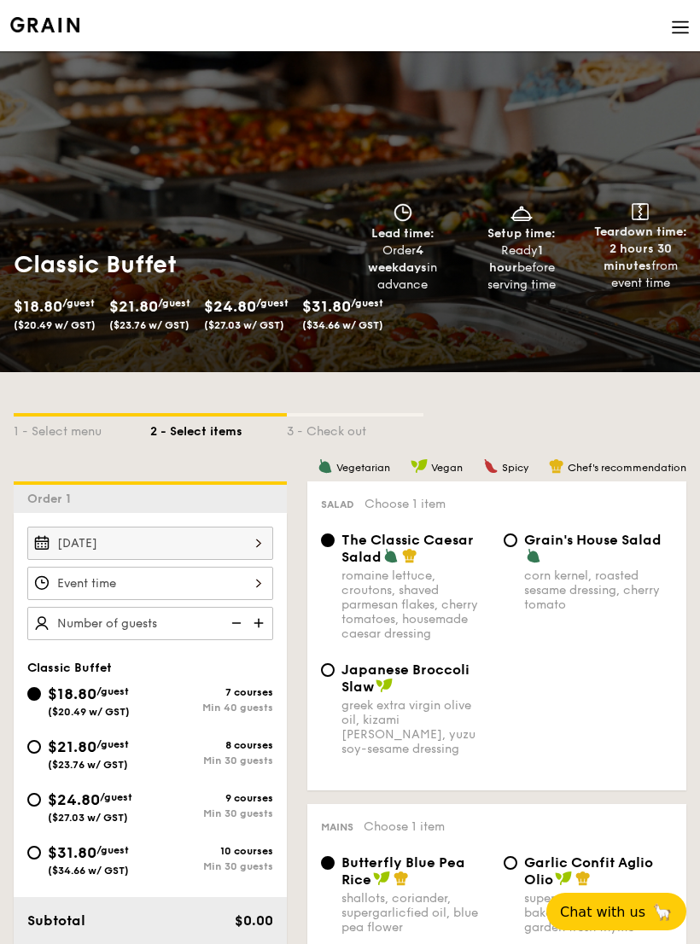
click at [247, 586] on div at bounding box center [150, 583] width 246 height 33
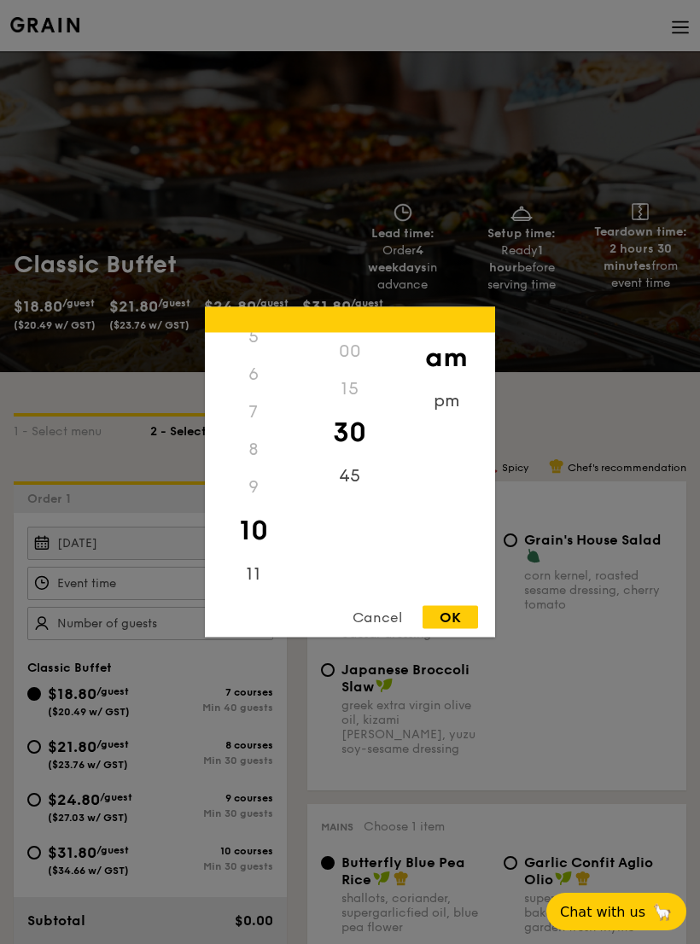
scroll to position [213, 0]
click at [342, 495] on div "45" at bounding box center [349, 477] width 96 height 38
click at [256, 587] on div "11" at bounding box center [253, 575] width 96 height 38
click at [458, 629] on div "OK" at bounding box center [450, 617] width 55 height 23
type input "11:45AM"
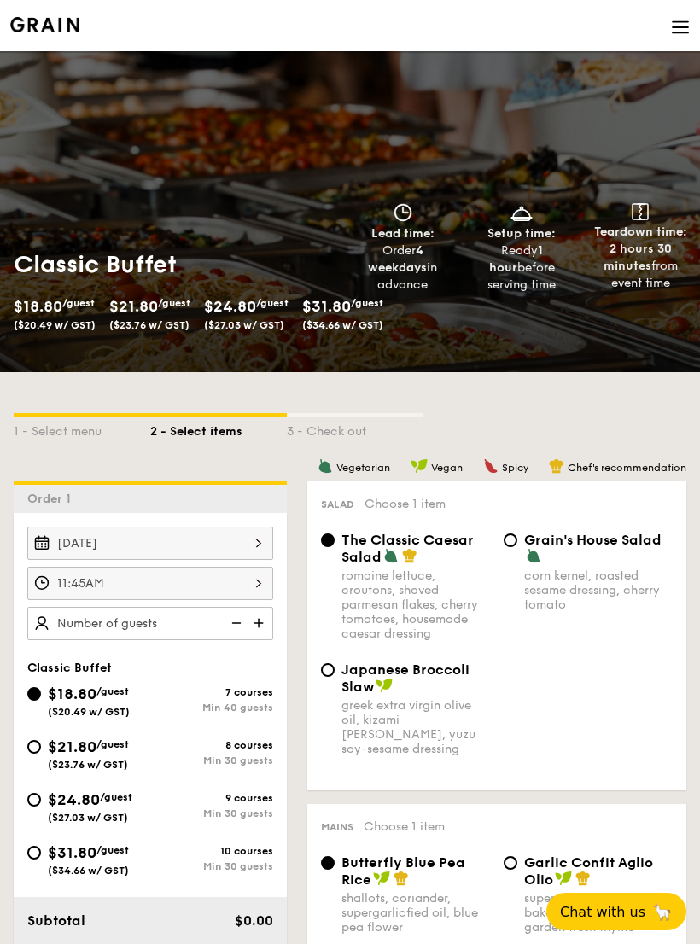
click at [268, 629] on img at bounding box center [261, 623] width 26 height 32
click at [269, 628] on img at bounding box center [261, 623] width 26 height 32
click at [265, 622] on img at bounding box center [261, 623] width 26 height 32
click at [260, 623] on img at bounding box center [261, 623] width 26 height 32
click at [233, 625] on img at bounding box center [235, 623] width 26 height 32
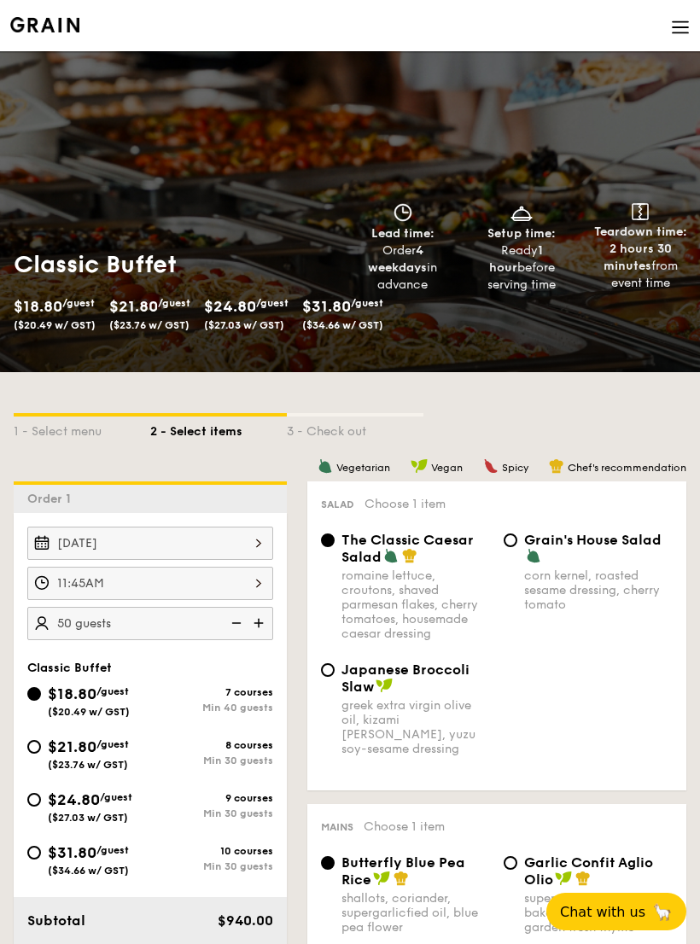
click at [236, 622] on img at bounding box center [235, 623] width 26 height 32
click at [235, 625] on img at bounding box center [235, 623] width 26 height 32
type input "40 guests"
click at [239, 622] on img at bounding box center [235, 623] width 26 height 32
click at [235, 623] on img at bounding box center [235, 623] width 26 height 32
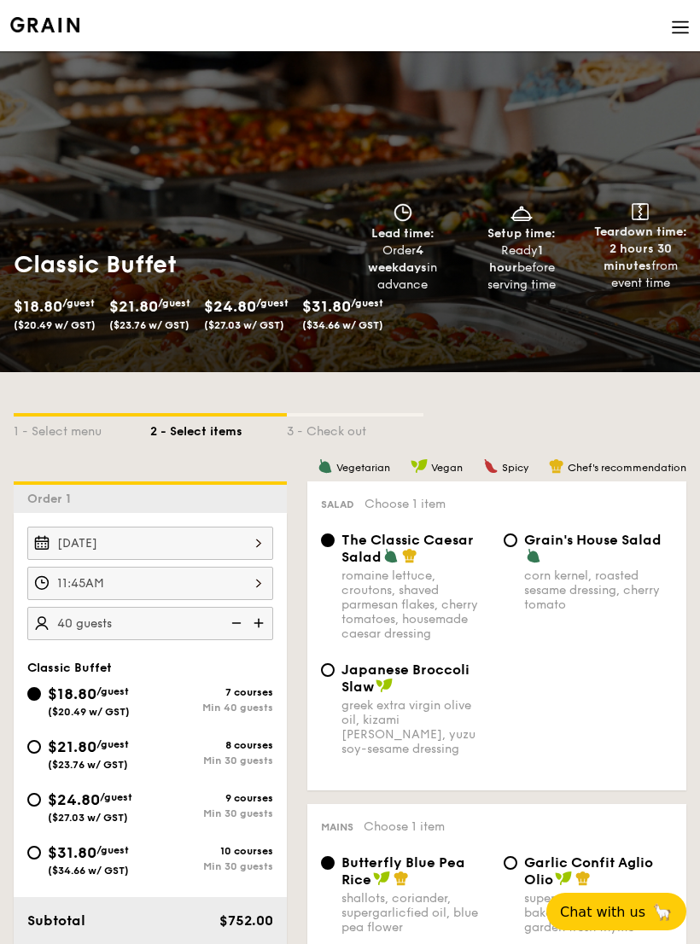
click at [231, 623] on img at bounding box center [235, 623] width 26 height 32
click at [234, 619] on img at bounding box center [235, 623] width 26 height 32
click at [231, 627] on img at bounding box center [235, 623] width 26 height 32
click at [238, 628] on img at bounding box center [235, 623] width 26 height 32
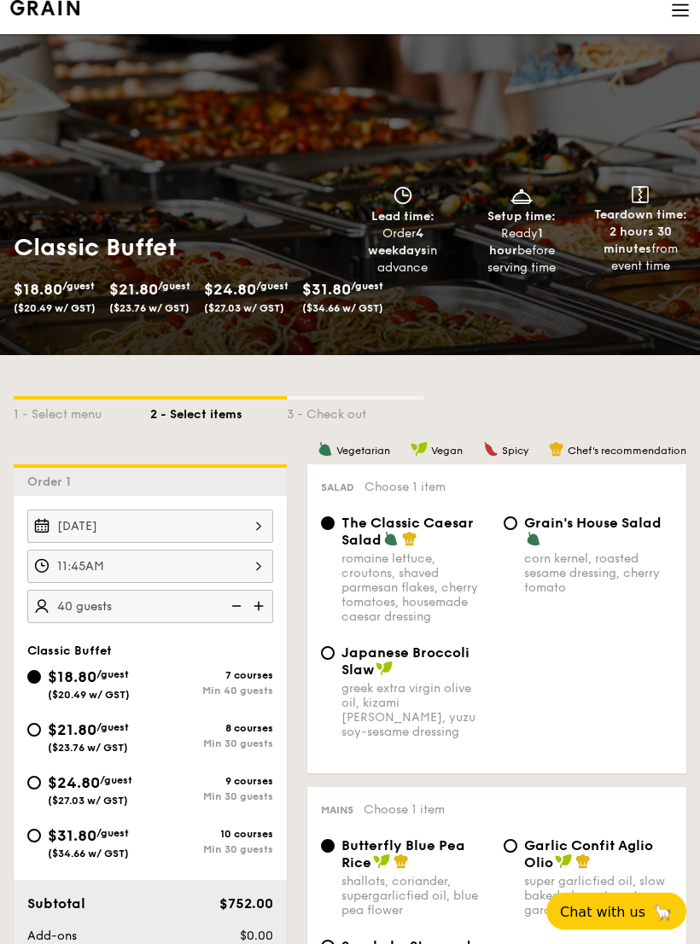
scroll to position [112, 0]
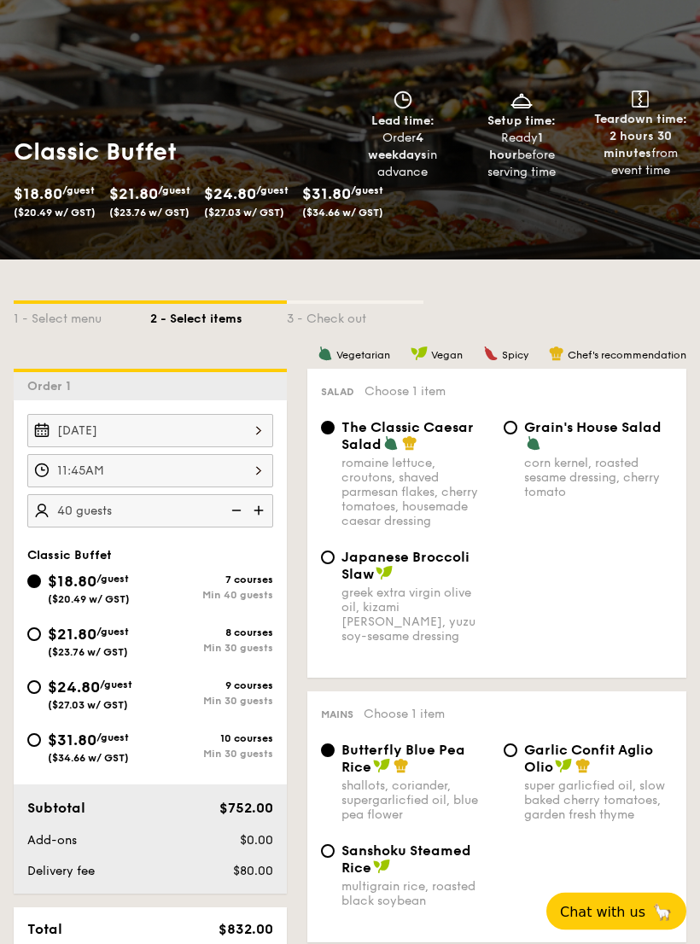
click at [237, 515] on img at bounding box center [235, 511] width 26 height 32
click at [231, 509] on img at bounding box center [235, 511] width 26 height 32
click at [229, 538] on div "[DATE] 11:45AM 40 guests Classic Buffet $18.80 /guest ($20.49 w/ GST) 7 courses…" at bounding box center [150, 647] width 273 height 493
click at [225, 513] on img at bounding box center [235, 511] width 26 height 32
click at [237, 506] on img at bounding box center [235, 511] width 26 height 32
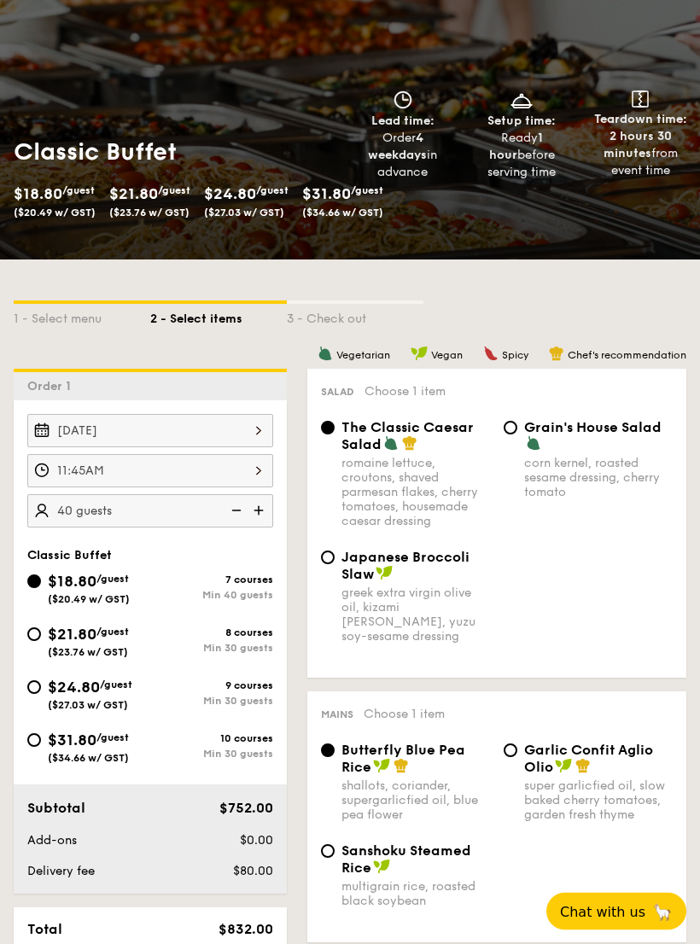
click at [240, 503] on img at bounding box center [235, 511] width 26 height 32
click at [237, 505] on img at bounding box center [235, 511] width 26 height 32
click at [40, 633] on input "$21.80 /guest ($23.76 w/ GST) 8 courses Min 30 guests" at bounding box center [34, 635] width 14 height 14
radio input "true"
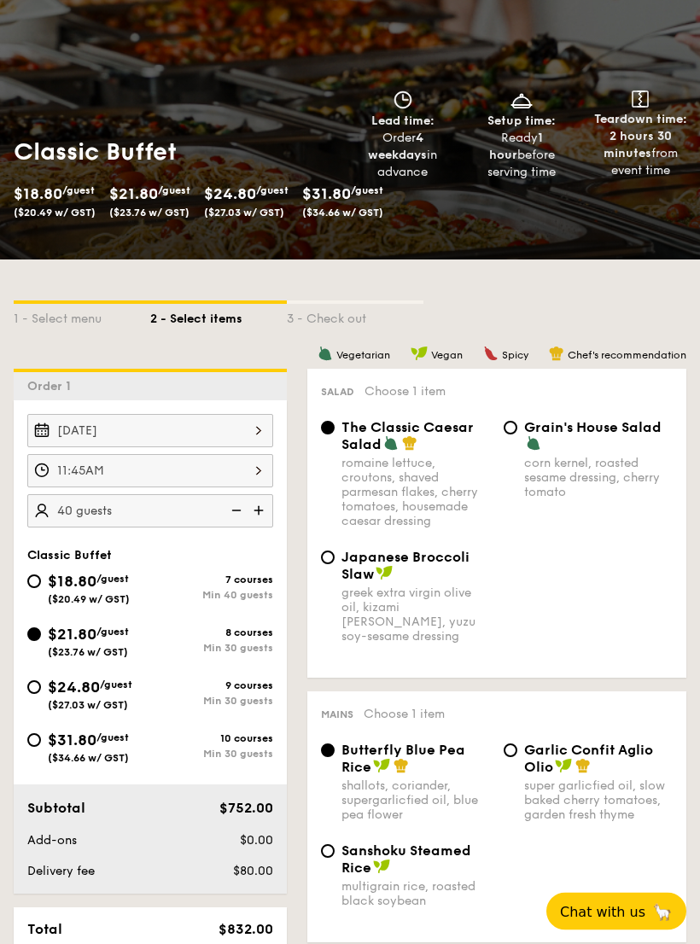
radio input "true"
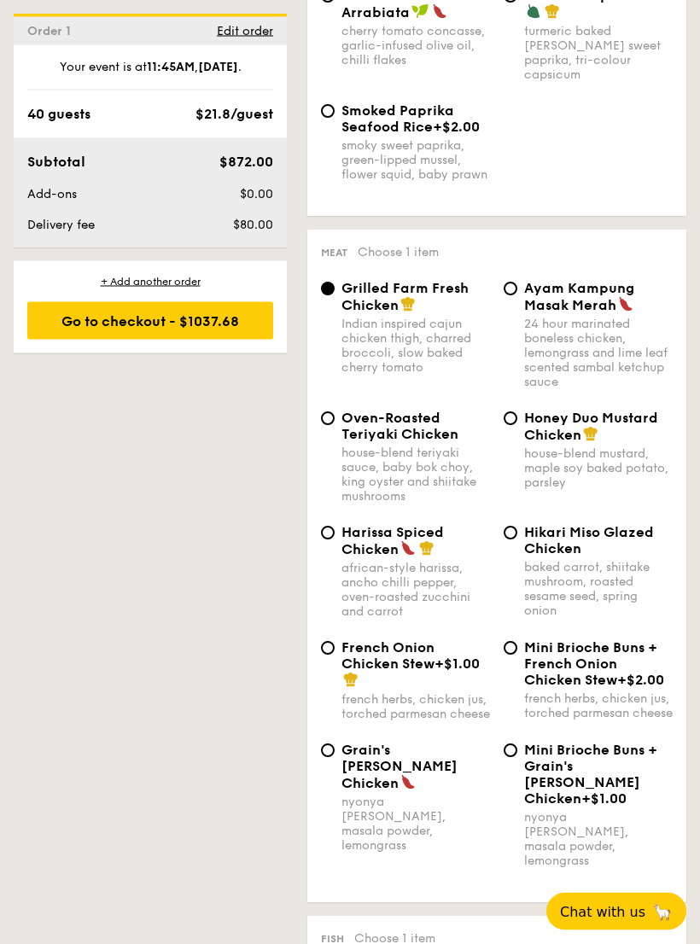
scroll to position [1457, 0]
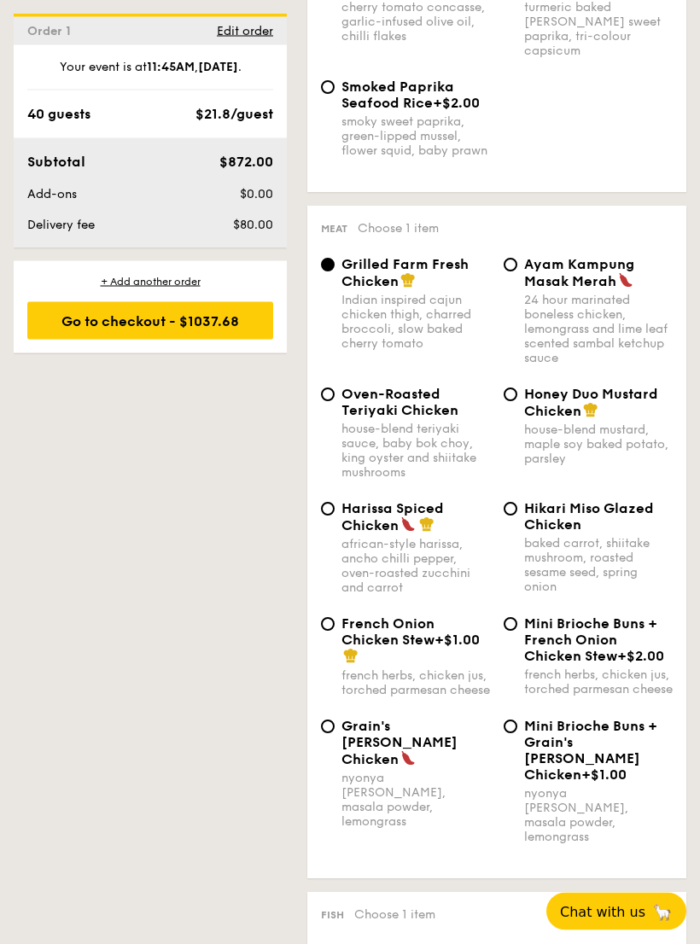
click at [346, 388] on span "Oven-Roasted Teriyaki Chicken" at bounding box center [400, 403] width 117 height 32
click at [335, 388] on input "Oven-Roasted Teriyaki Chicken house-blend teriyaki sauce, baby bok choy, king o…" at bounding box center [328, 395] width 14 height 14
radio input "true"
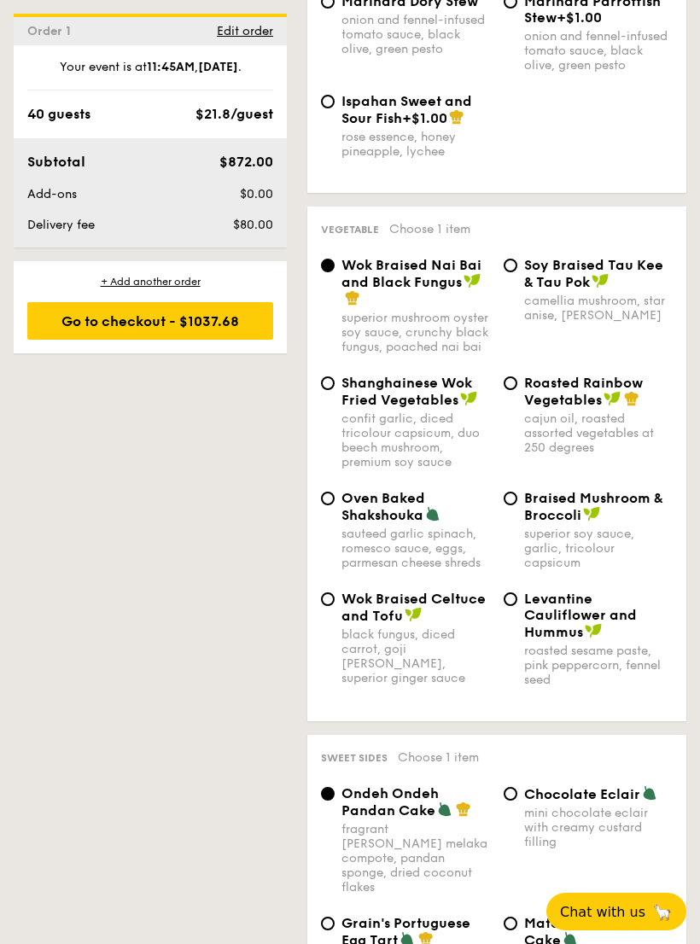
scroll to position [2843, 0]
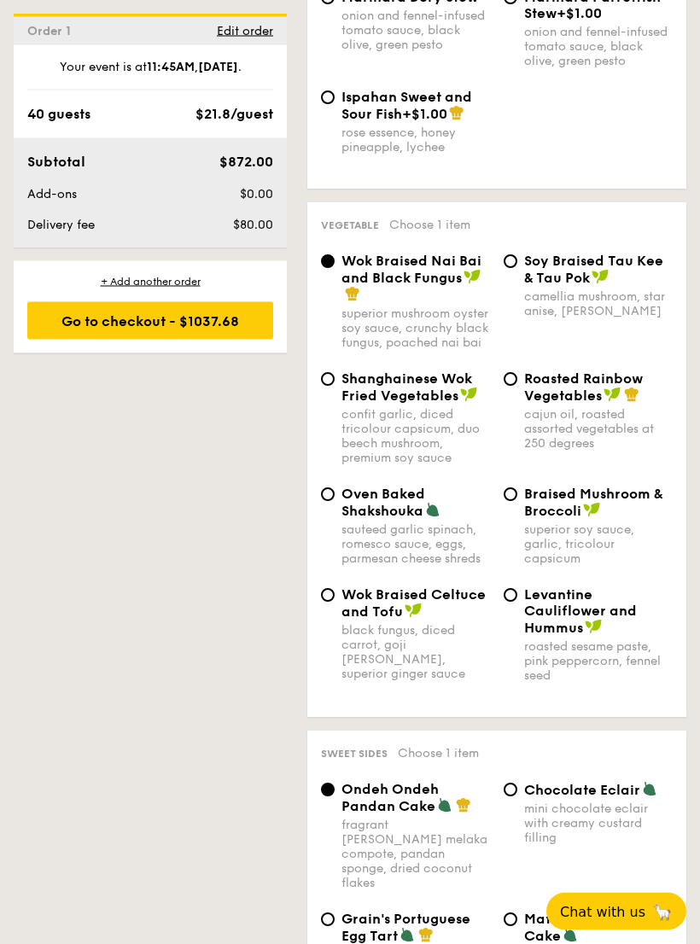
click at [389, 511] on span "Oven Baked Shakshouka" at bounding box center [384, 503] width 84 height 33
click at [335, 502] on input "Oven Baked Shakshouka sauteed garlic spinach, romesco sauce, eggs, parmesan che…" at bounding box center [328, 495] width 14 height 14
radio input "true"
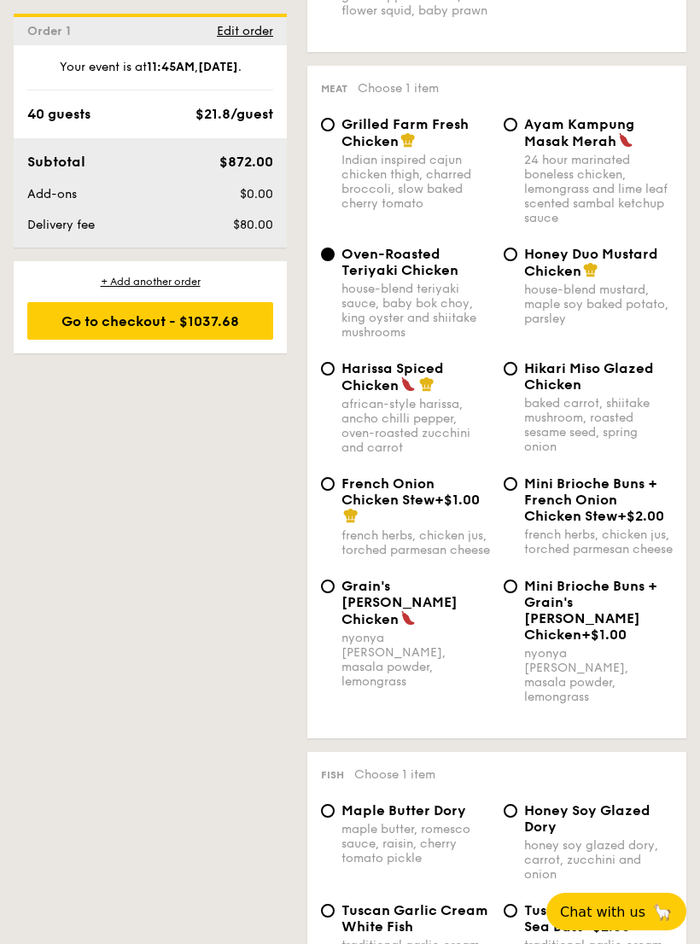
scroll to position [1591, 0]
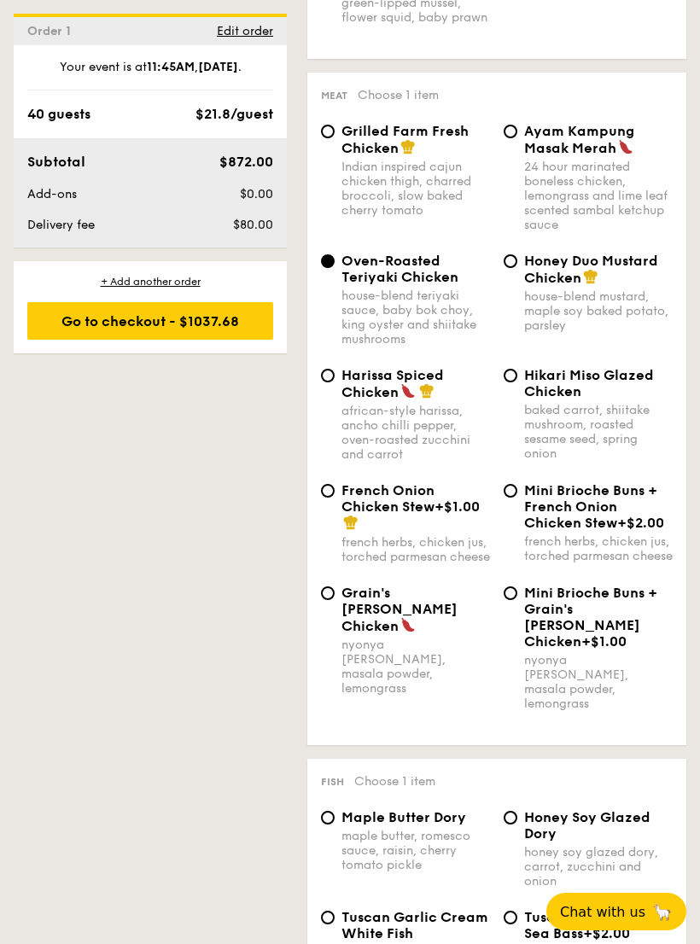
click at [595, 383] on span "Hikari Miso Glazed Chicken" at bounding box center [589, 383] width 130 height 32
click at [517, 382] on input "Hikari Miso Glazed Chicken baked carrot, shiitake mushroom, roasted sesame seed…" at bounding box center [511, 376] width 14 height 14
radio input "true"
click at [564, 283] on span "Honey Duo Mustard Chicken" at bounding box center [591, 269] width 134 height 33
click at [517, 268] on input "Honey Duo Mustard Chicken house-blend mustard, maple soy baked potato, parsley" at bounding box center [511, 261] width 14 height 14
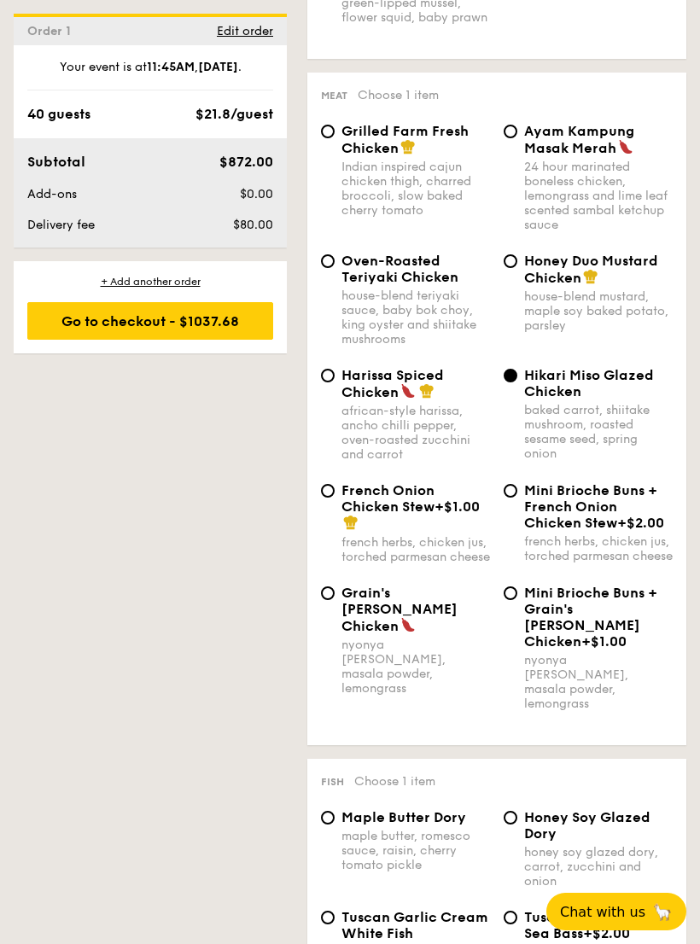
radio input "true"
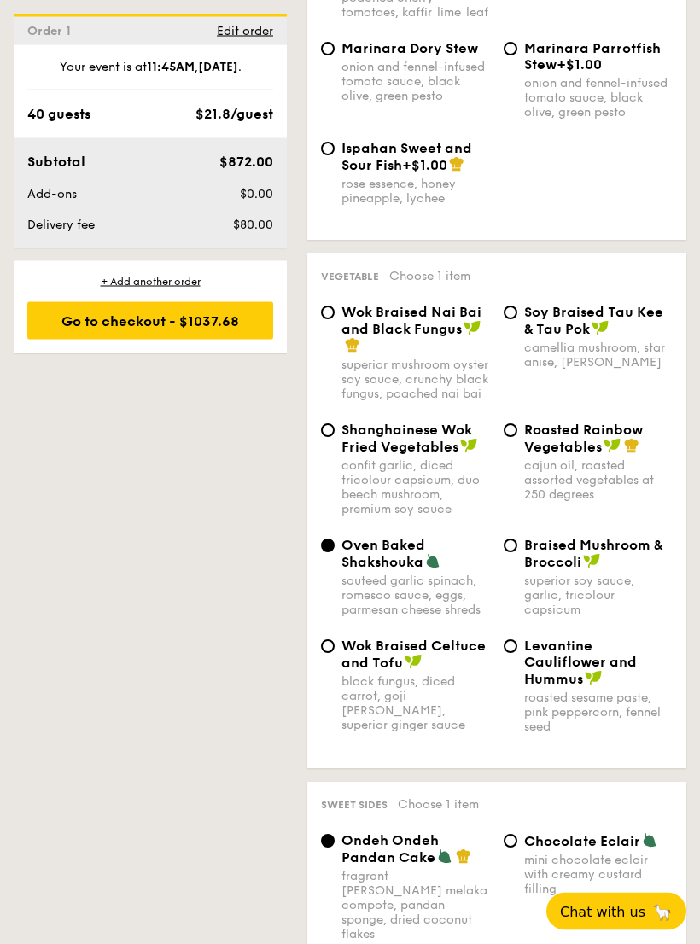
scroll to position [2795, 0]
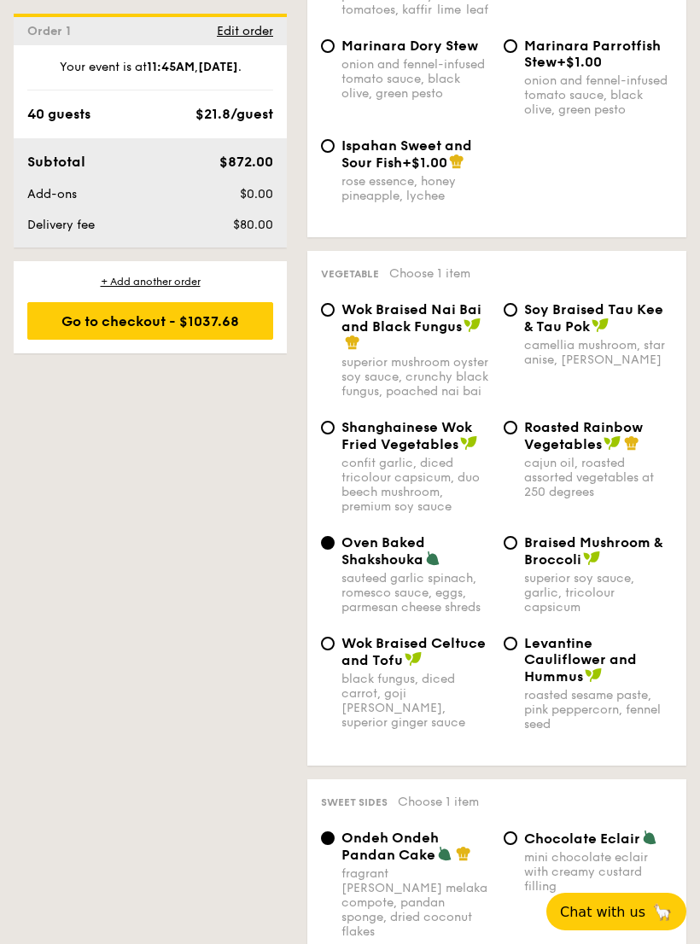
click at [431, 320] on div "Wok Braised Nai Bai and Black Fungus" at bounding box center [416, 326] width 149 height 50
click at [335, 317] on input "Wok Braised Nai Bai and Black Fungus superior mushroom oyster soy sauce, crunch…" at bounding box center [328, 310] width 14 height 14
radio input "true"
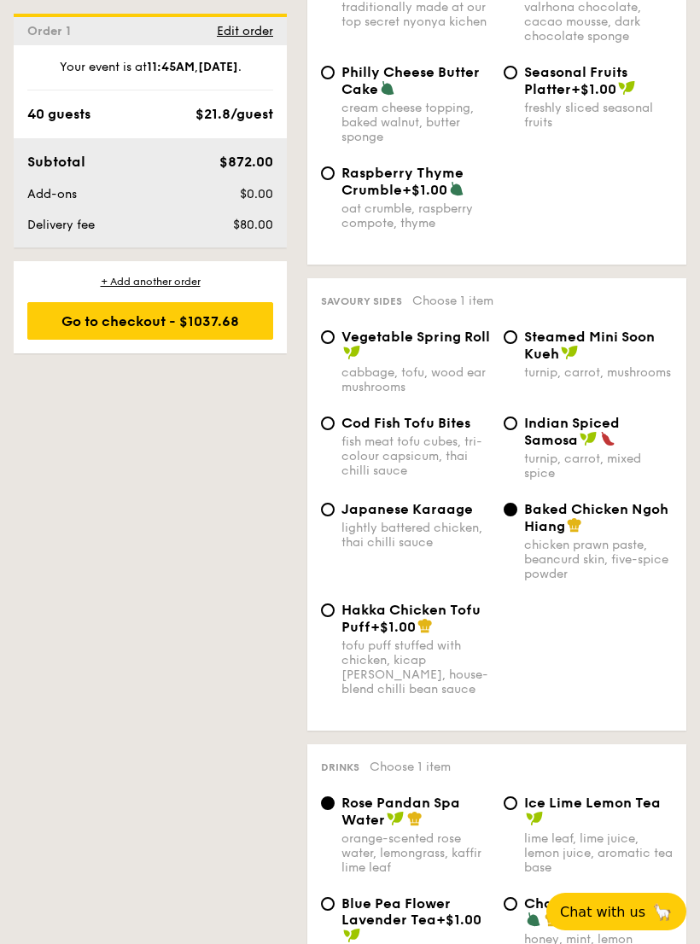
scroll to position [3892, 0]
click at [330, 345] on input "Vegetable Spring Roll cabbage, tofu, wood ear mushrooms" at bounding box center [328, 338] width 14 height 14
radio input "true"
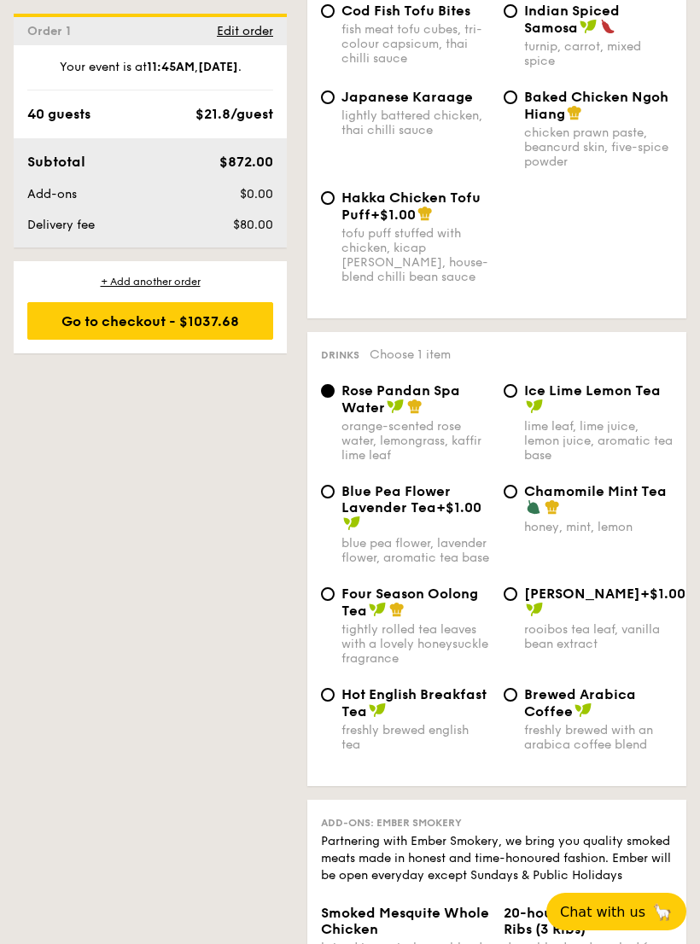
scroll to position [4304, 0]
click at [519, 512] on div "Chamomile Mint Tea honey, mint, lemon" at bounding box center [588, 509] width 183 height 51
click at [526, 500] on span "Chamomile Mint Tea" at bounding box center [595, 492] width 143 height 16
click at [517, 499] on input "Chamomile Mint Tea honey, mint, lemon" at bounding box center [511, 493] width 14 height 14
radio input "true"
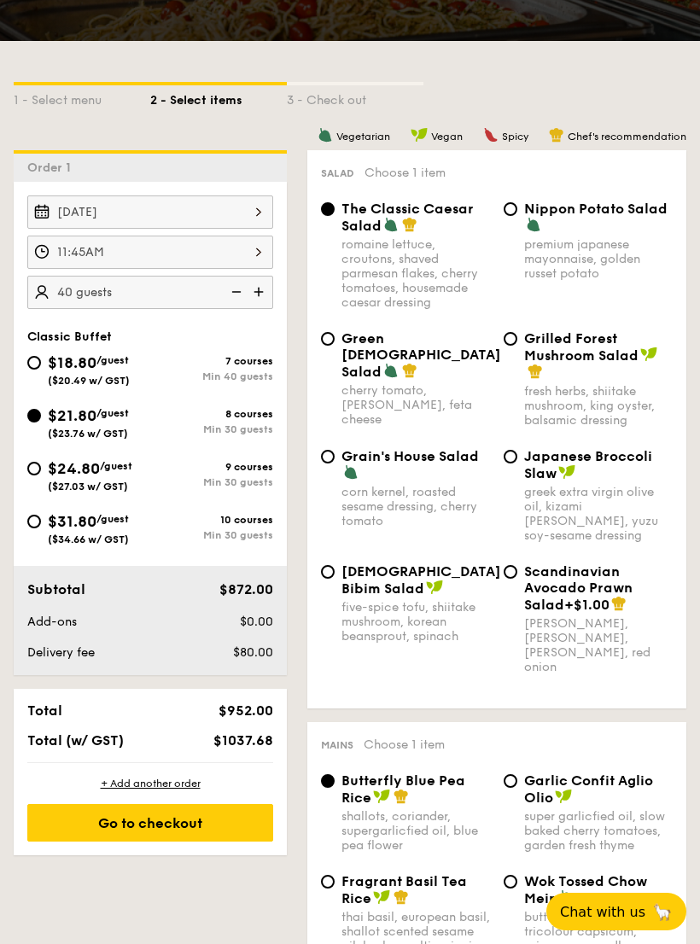
scroll to position [347, 0]
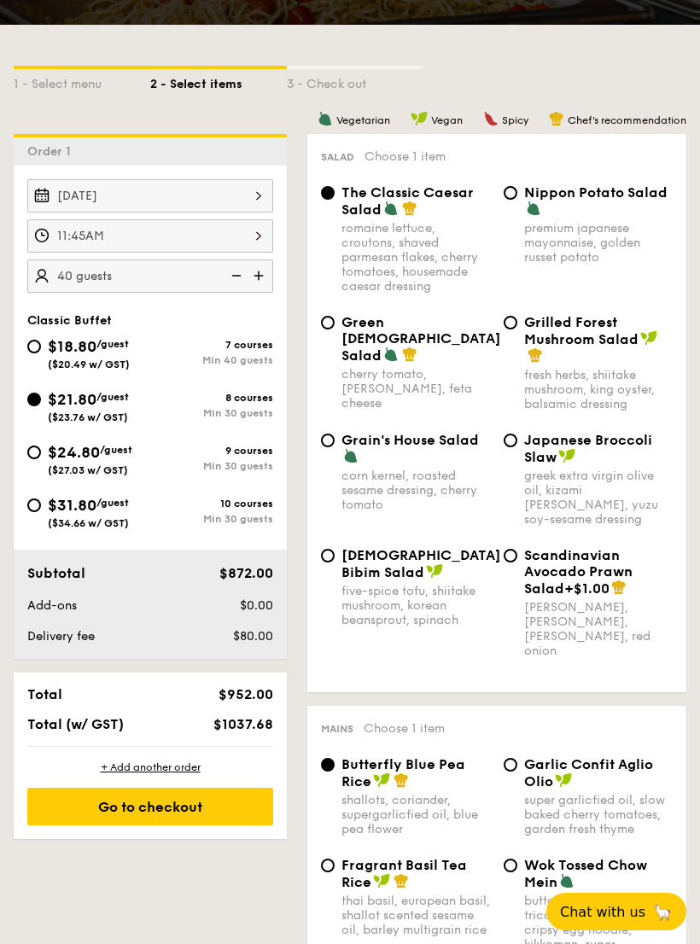
click at [230, 279] on img at bounding box center [235, 276] width 26 height 32
click at [233, 279] on img at bounding box center [235, 276] width 26 height 32
type input "30 guests"
click at [67, 187] on div "[DATE]" at bounding box center [150, 195] width 246 height 33
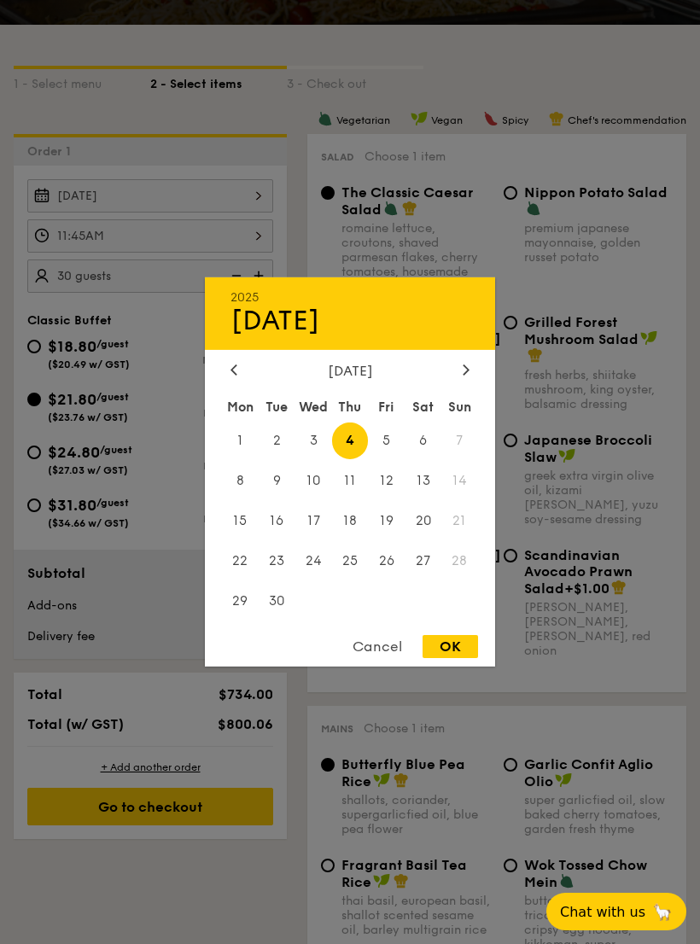
click at [466, 658] on div "OK" at bounding box center [450, 646] width 55 height 23
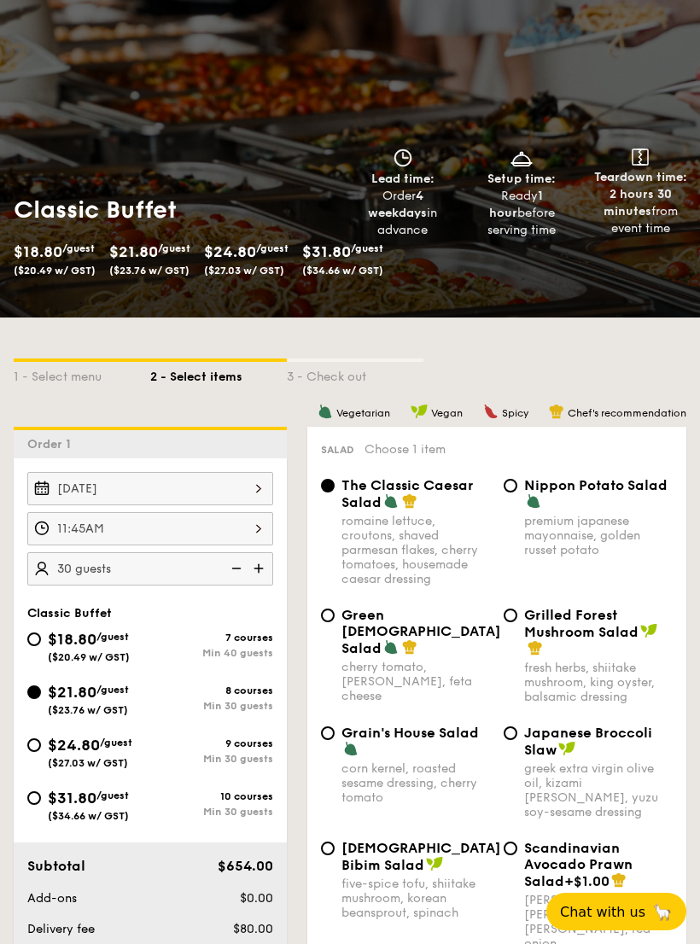
scroll to position [0, 0]
